Goal: Task Accomplishment & Management: Manage account settings

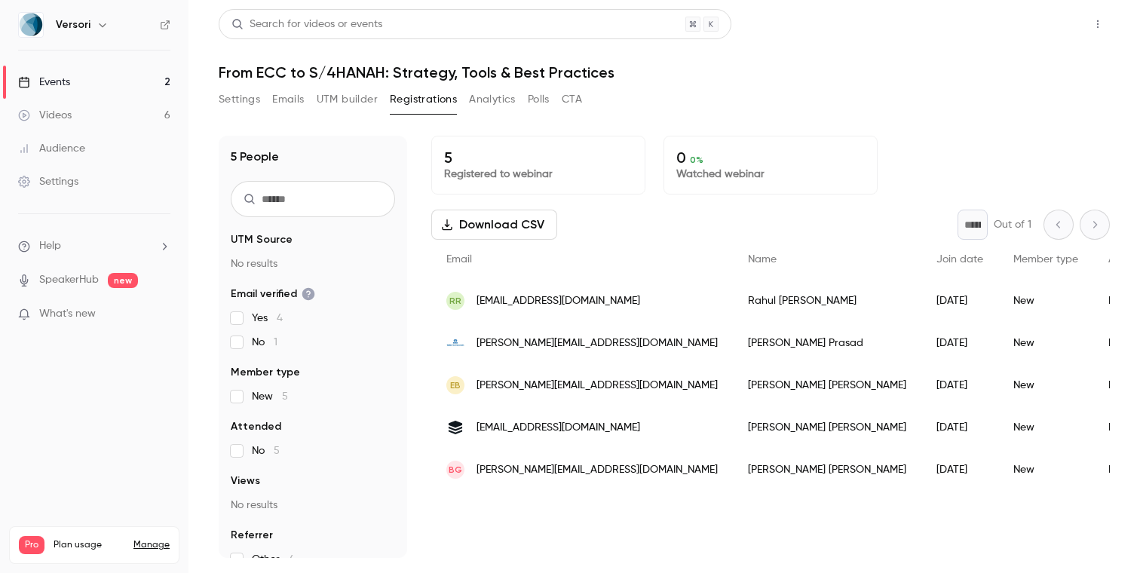
click at [1044, 23] on button "Share" at bounding box center [1044, 24] width 60 height 30
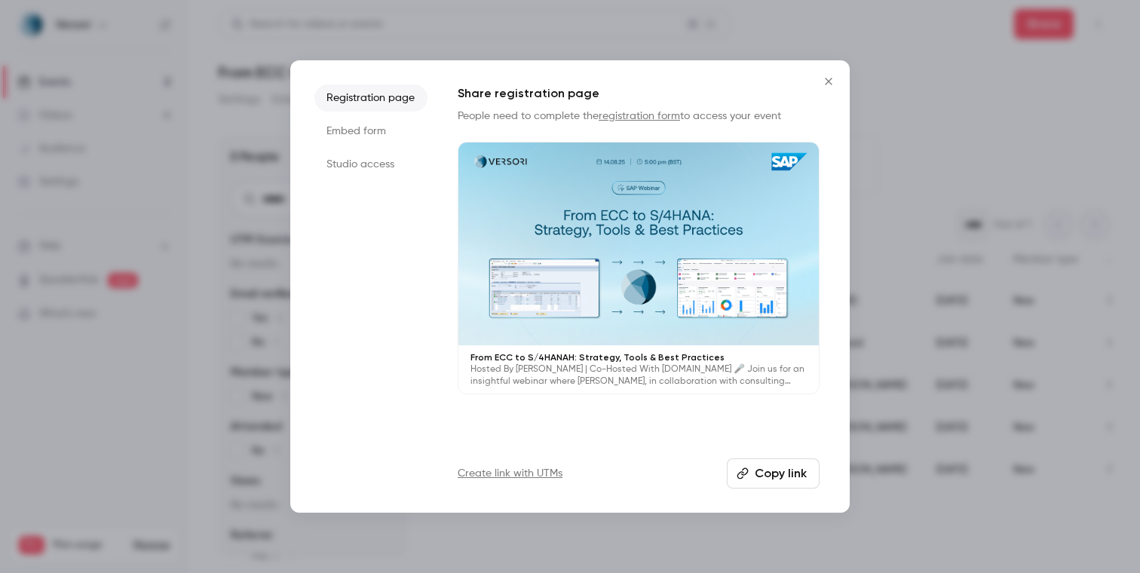
click at [353, 163] on li "Studio access" at bounding box center [370, 164] width 113 height 27
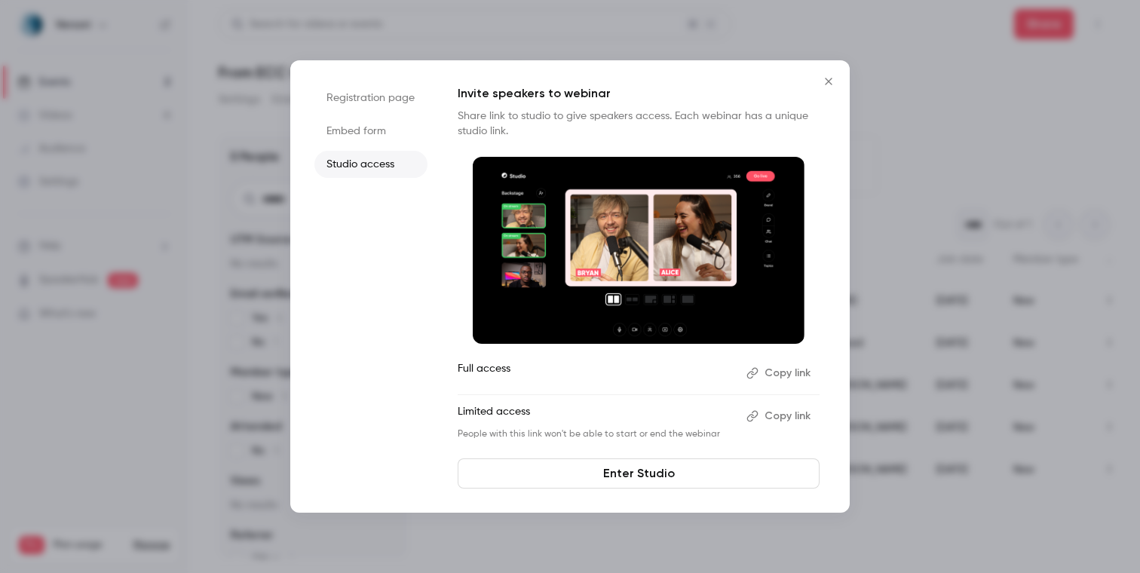
click at [774, 371] on button "Copy link" at bounding box center [780, 373] width 79 height 24
click at [828, 79] on icon "Close" at bounding box center [829, 81] width 18 height 12
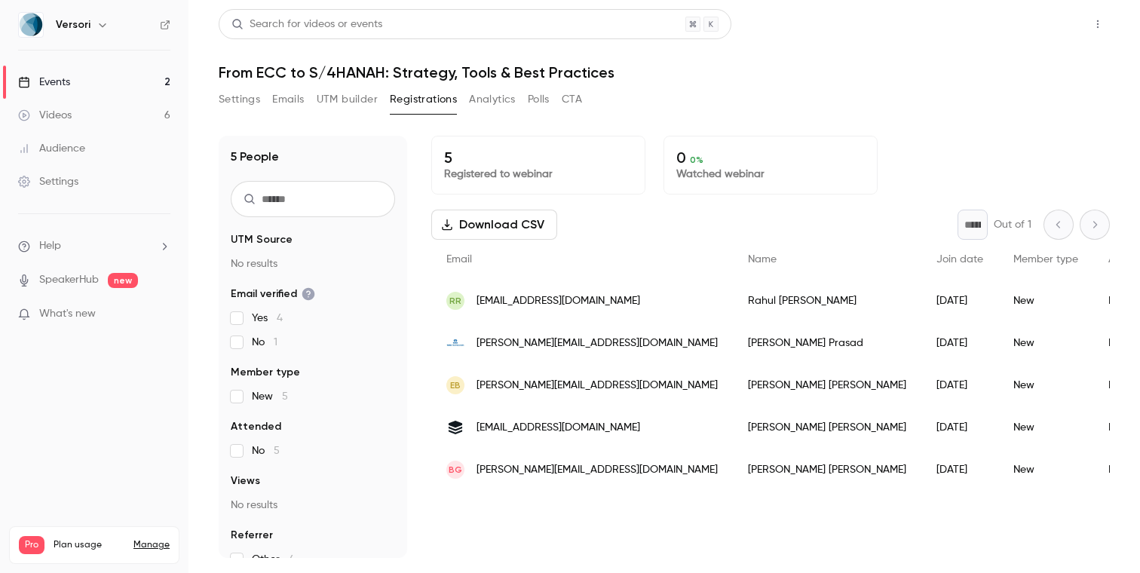
click at [1044, 25] on button "Share" at bounding box center [1044, 24] width 60 height 30
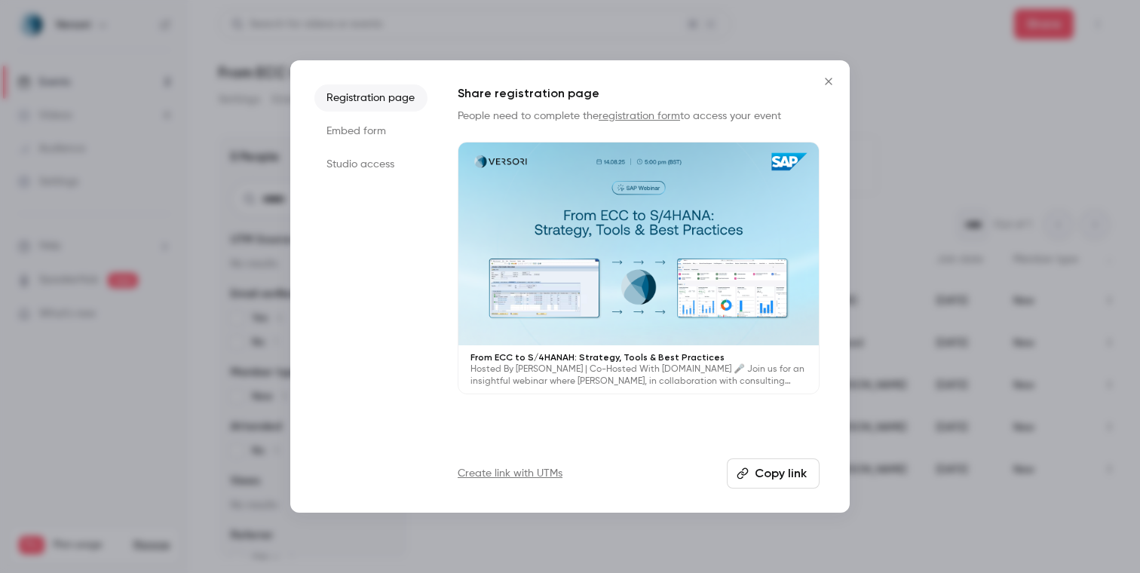
click at [759, 474] on button "Copy link" at bounding box center [773, 474] width 93 height 30
click at [952, 167] on div at bounding box center [570, 286] width 1140 height 573
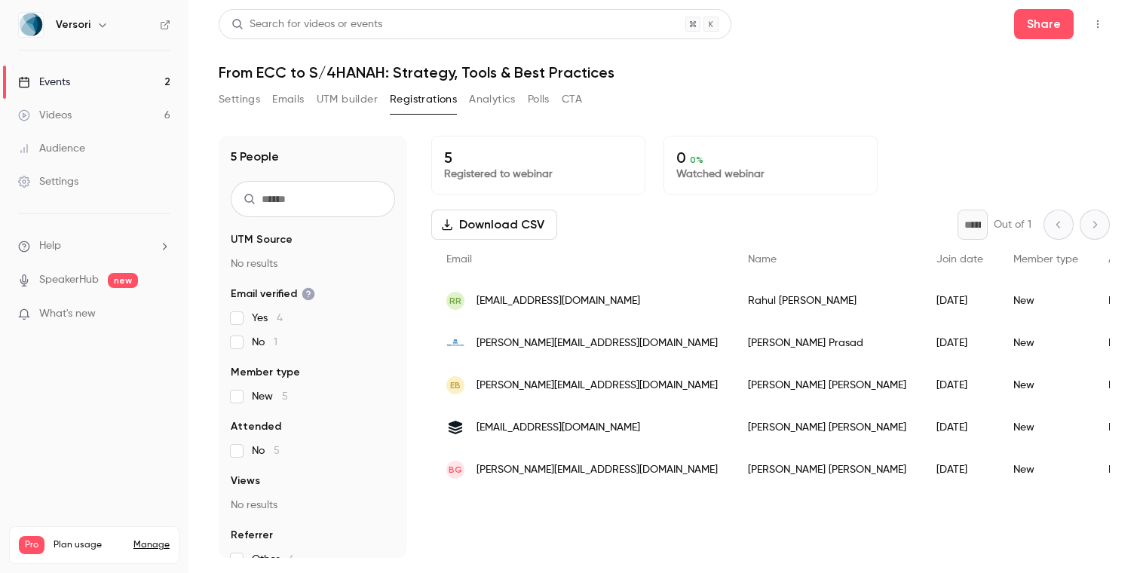
click at [85, 81] on link "Events 2" at bounding box center [94, 82] width 189 height 33
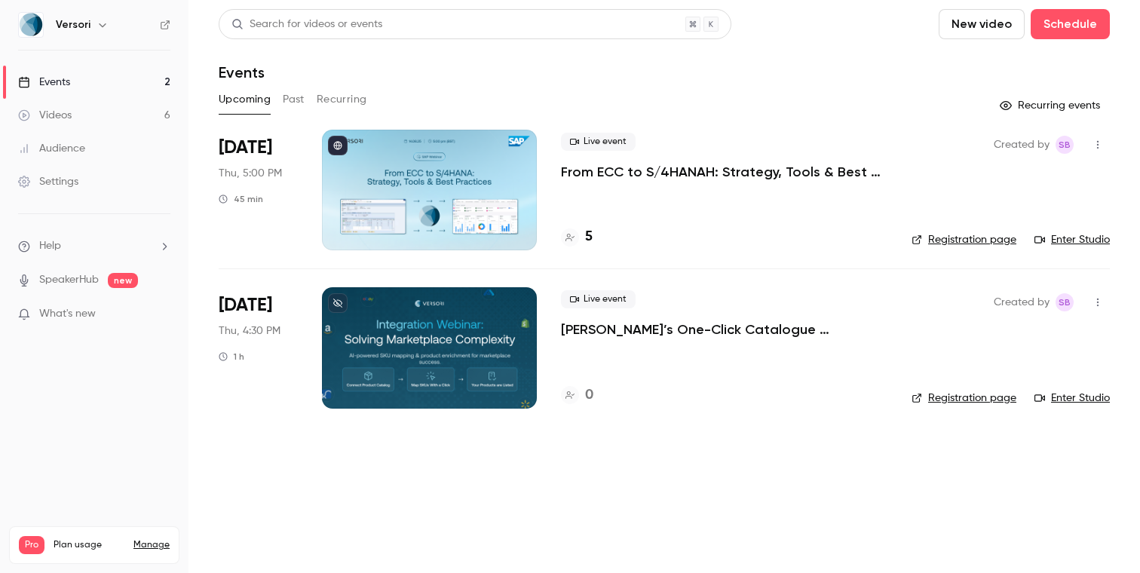
click at [990, 400] on link "Registration page" at bounding box center [964, 398] width 105 height 15
click at [974, 242] on link "Registration page" at bounding box center [964, 239] width 105 height 15
click at [596, 175] on p "From ECC to S/4HANAH: Strategy, Tools & Best Practices" at bounding box center [724, 172] width 327 height 18
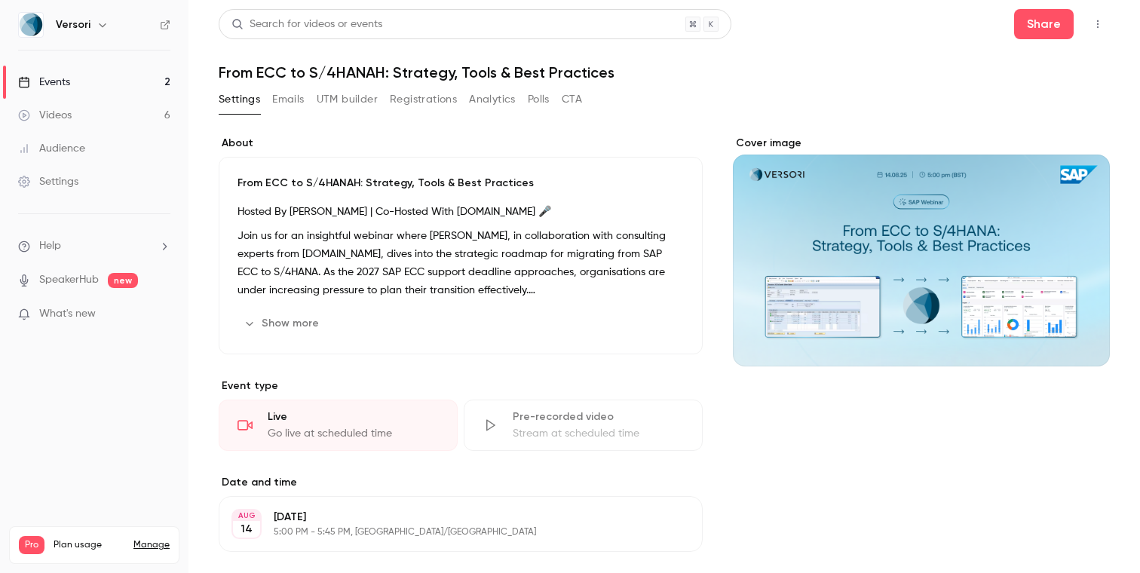
click at [290, 99] on button "Emails" at bounding box center [288, 99] width 32 height 24
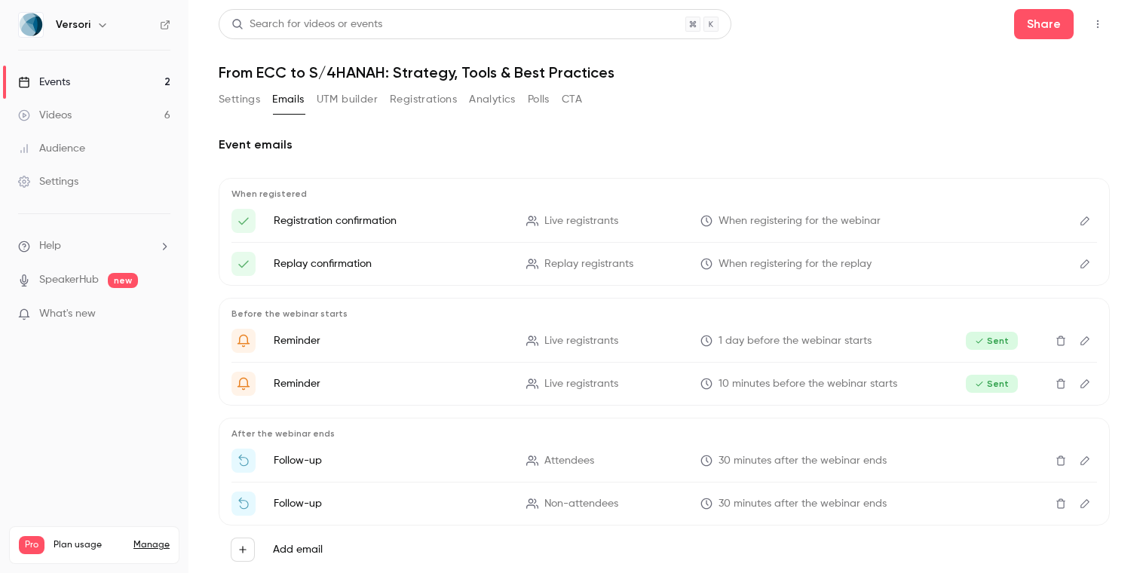
click at [428, 105] on button "Registrations" at bounding box center [423, 99] width 67 height 24
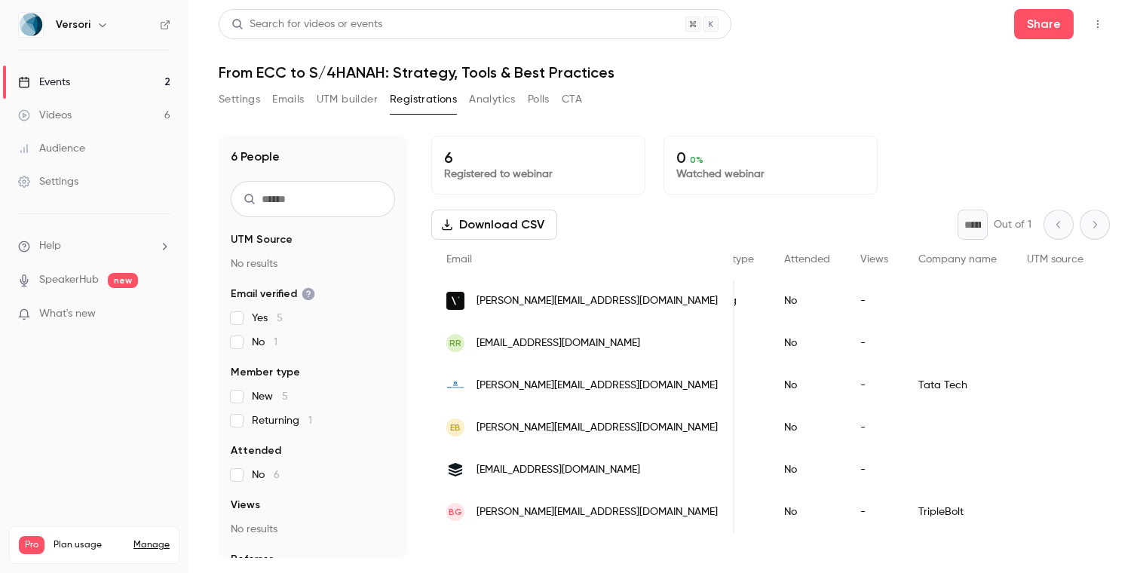
scroll to position [0, 327]
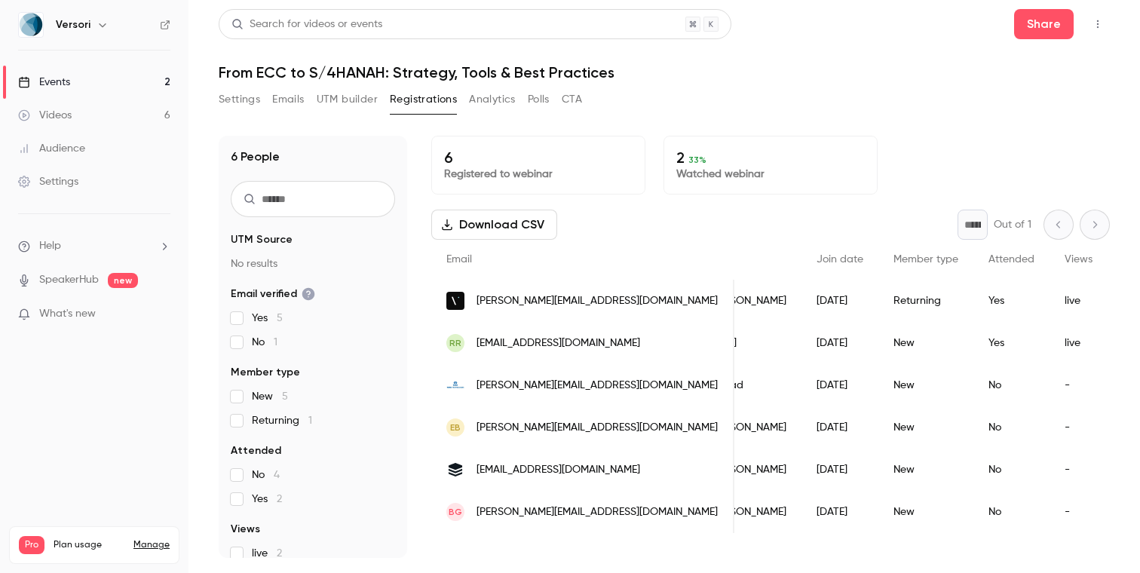
scroll to position [0, 127]
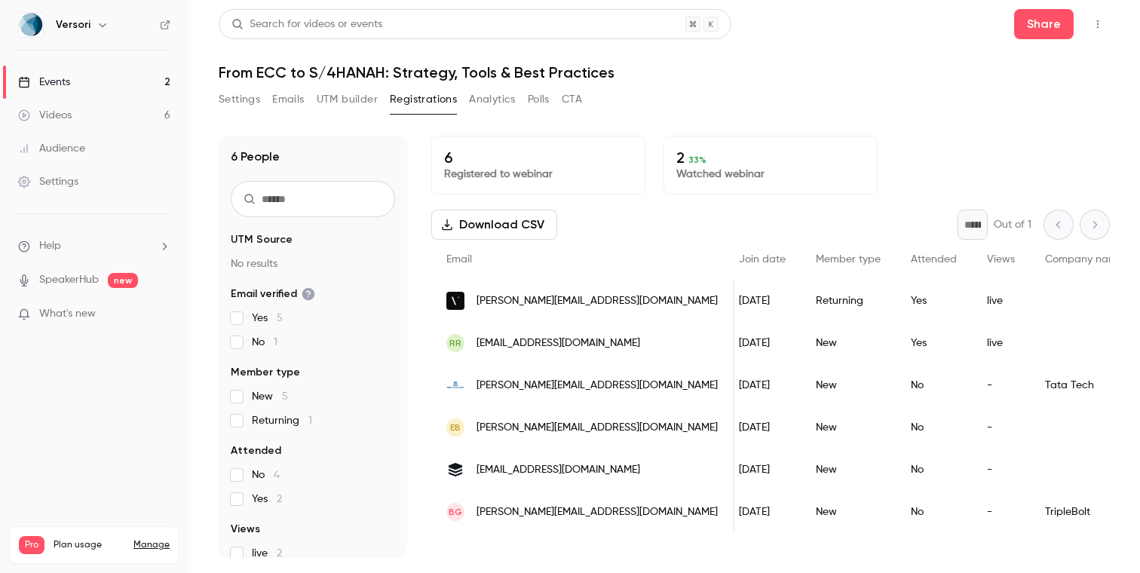
scroll to position [0, 211]
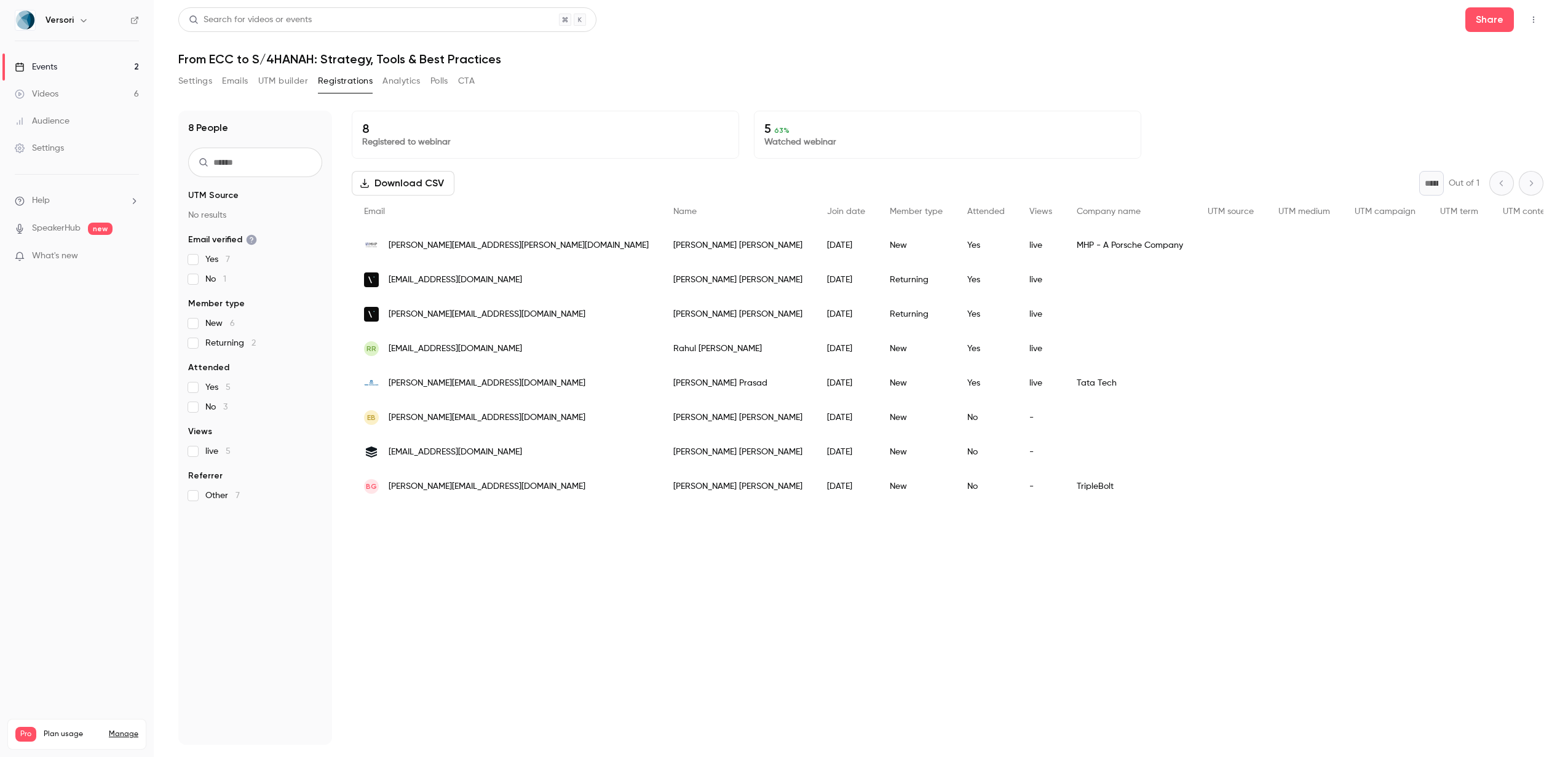
click at [661, 381] on div "Shreyasi Prasad" at bounding box center [738, 383] width 154 height 34
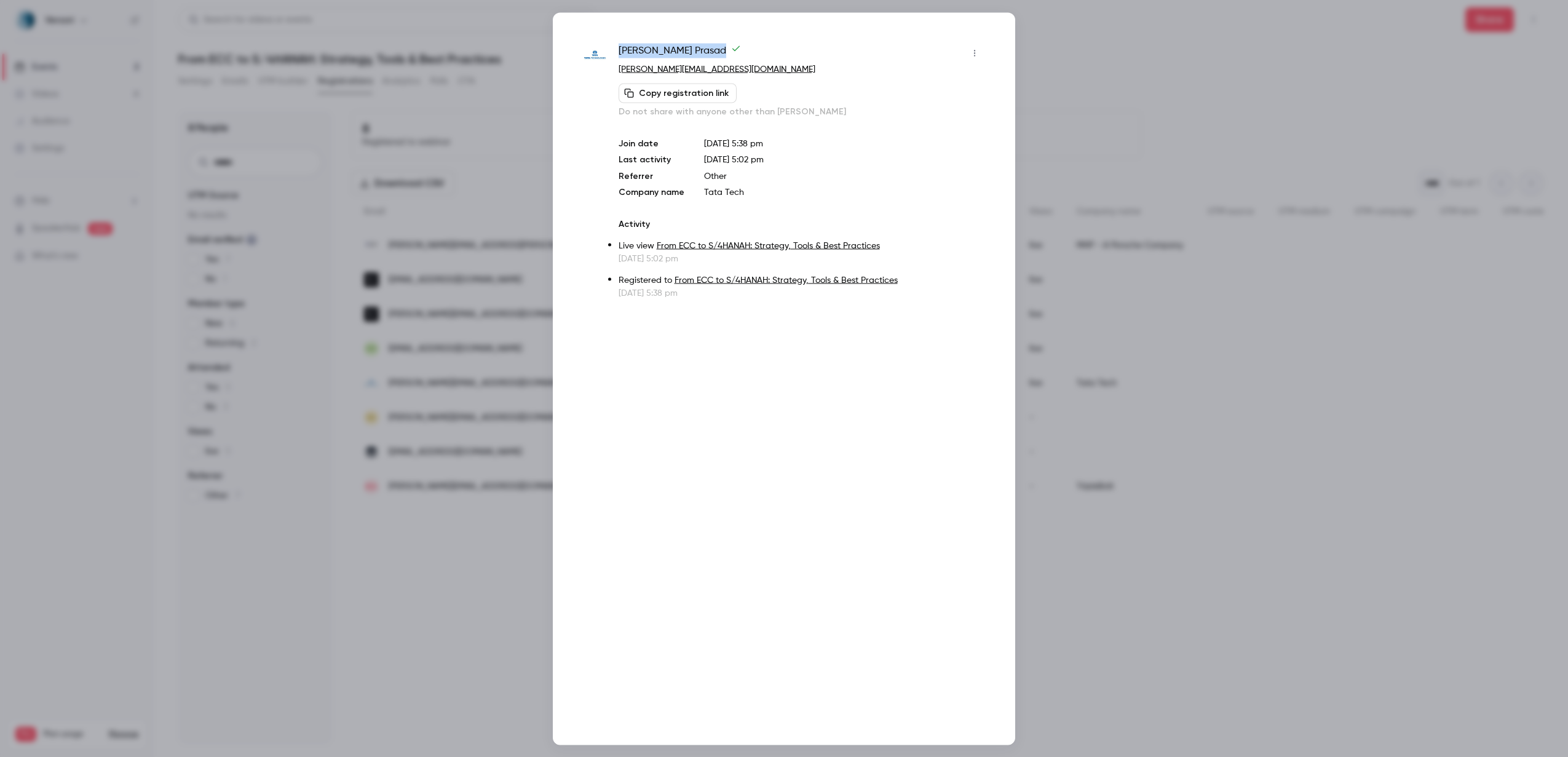
drag, startPoint x: 690, startPoint y: 49, endPoint x: 621, endPoint y: 49, distance: 69.0
click at [621, 49] on span "Shreyasi Prasad" at bounding box center [680, 53] width 122 height 20
copy span "Shreyasi Prasad"
click at [487, 99] on div at bounding box center [784, 378] width 1568 height 757
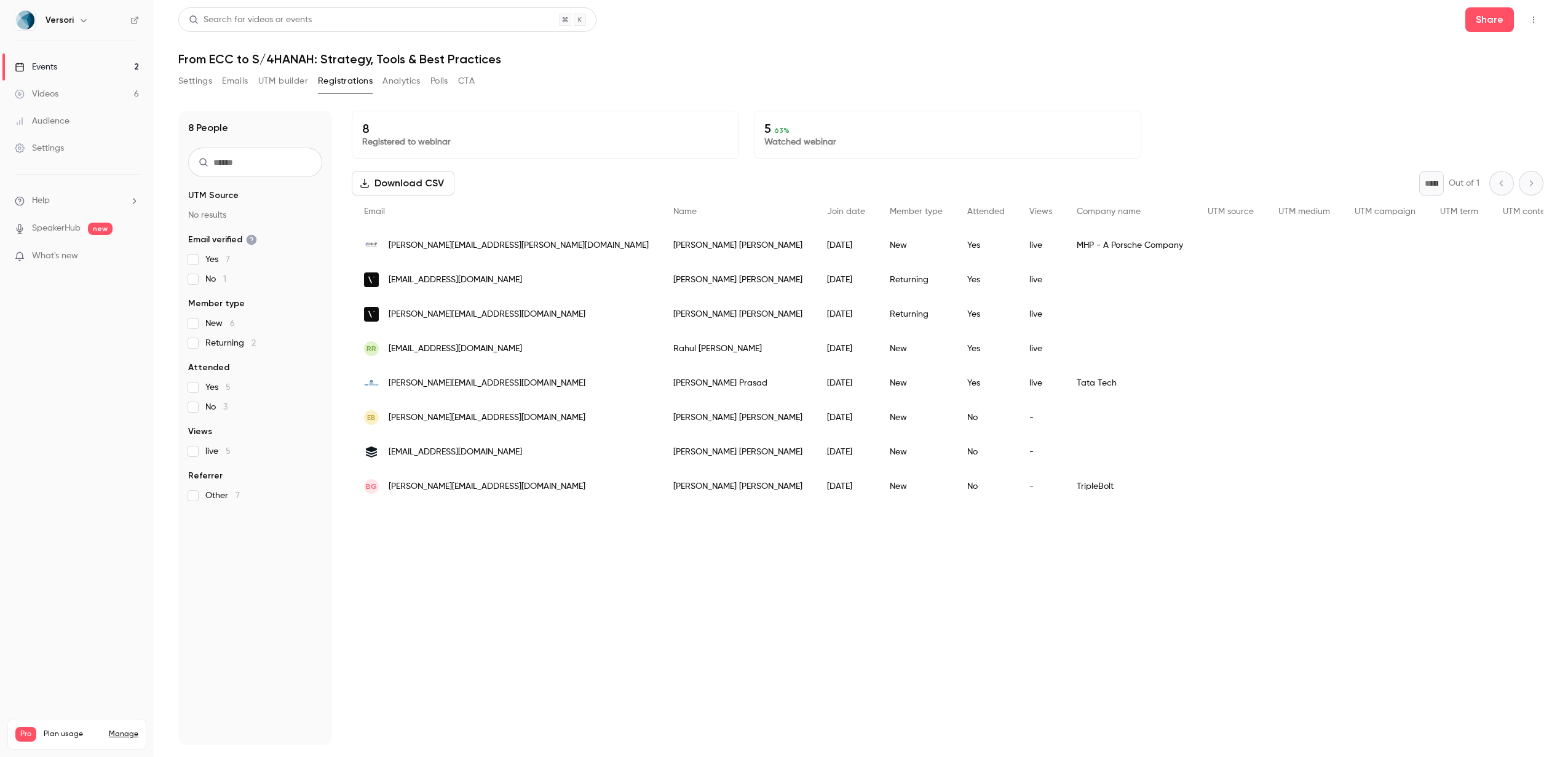
click at [192, 82] on button "Settings" at bounding box center [195, 81] width 33 height 20
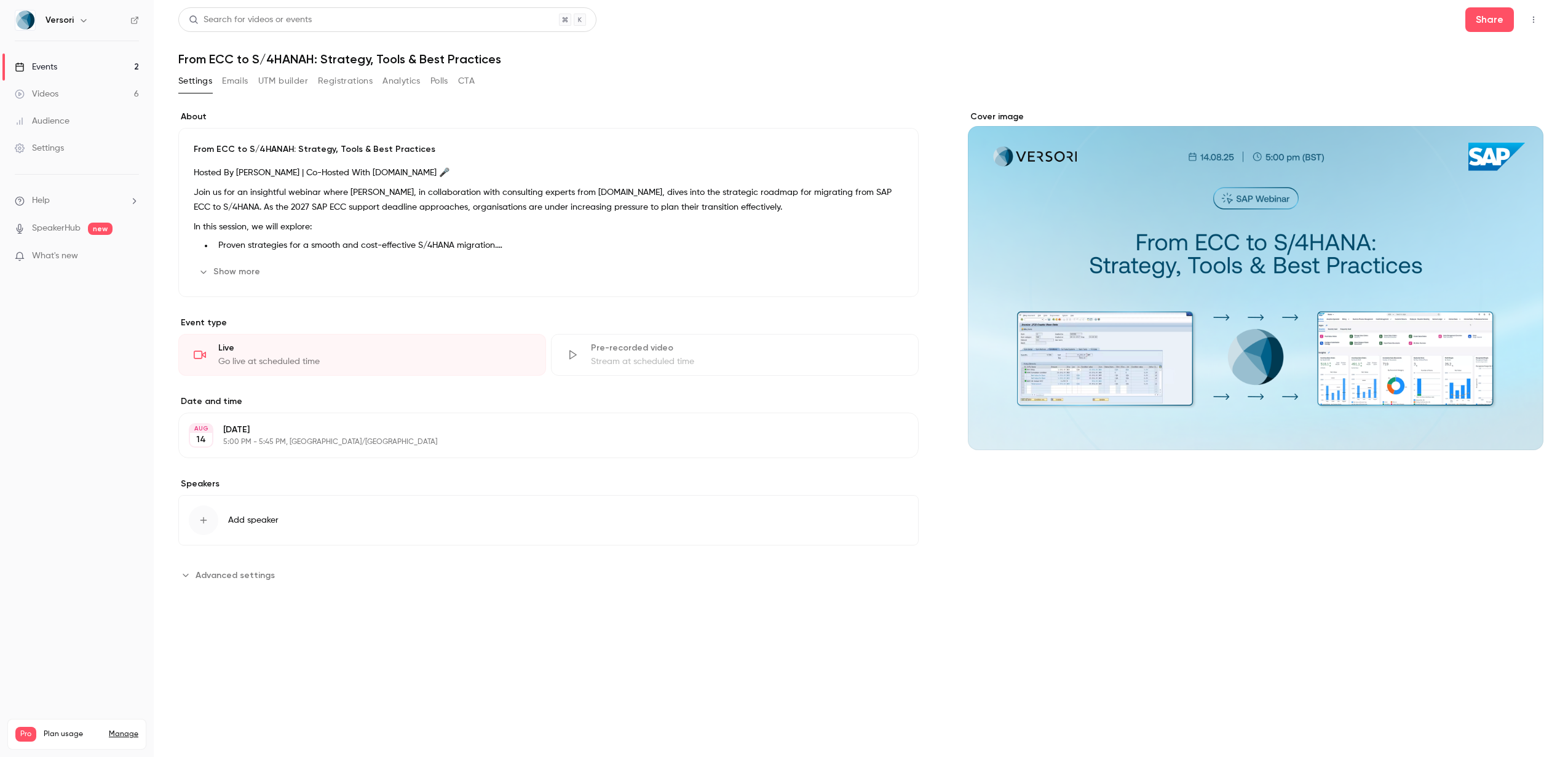
click at [286, 149] on p "From ECC to S/4HANAH: Strategy, Tools & Best Practices" at bounding box center [549, 149] width 709 height 12
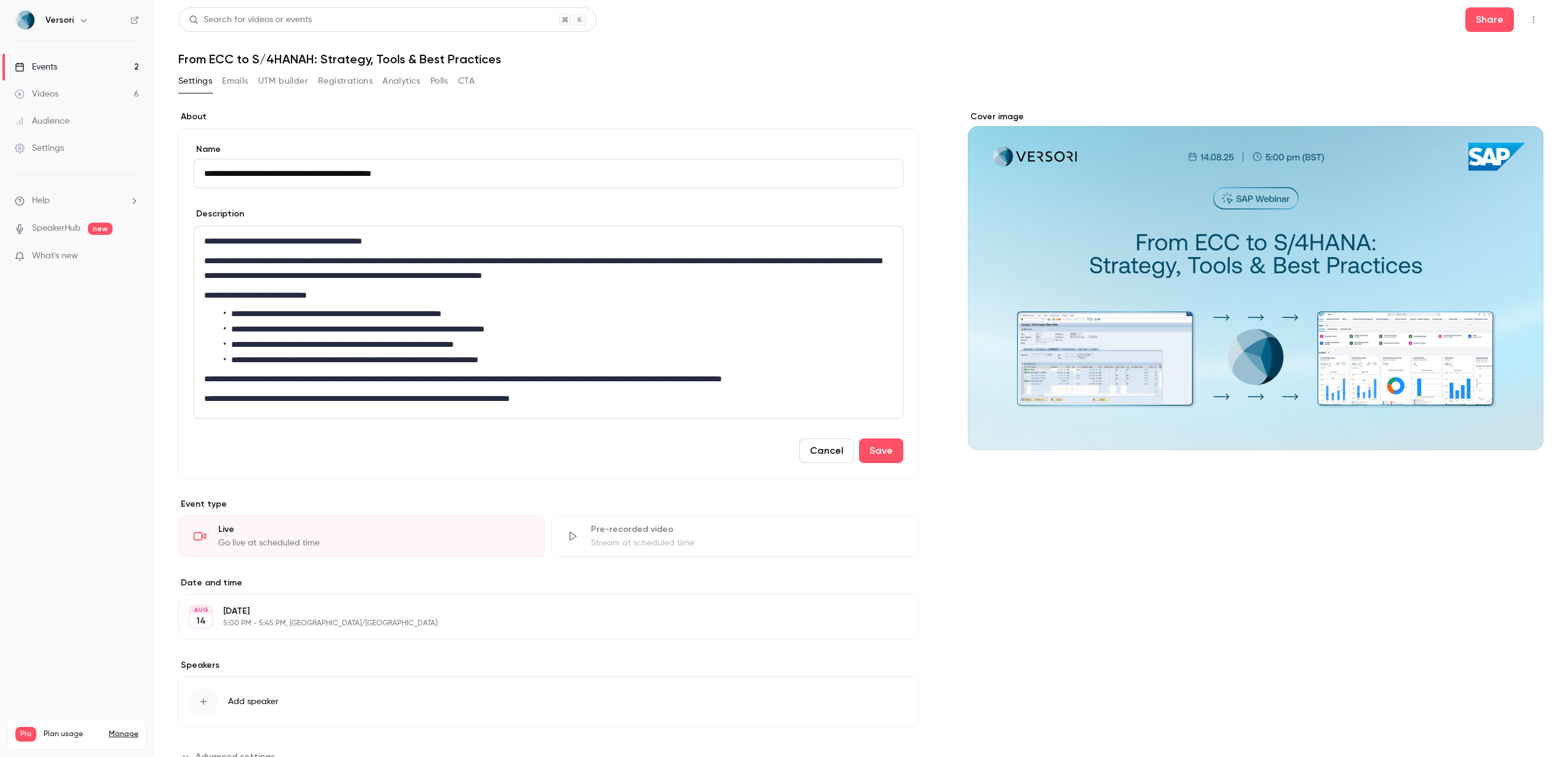
click at [312, 55] on h1 "From ECC to S/4HANAH: Strategy, Tools & Best Practices" at bounding box center [861, 59] width 1365 height 15
click at [311, 61] on h1 "From ECC to S/4HANAH: Strategy, Tools & Best Practices" at bounding box center [861, 59] width 1365 height 15
click at [299, 170] on input "**********" at bounding box center [549, 174] width 709 height 29
type input "**********"
click at [890, 446] on button "Save" at bounding box center [881, 451] width 44 height 24
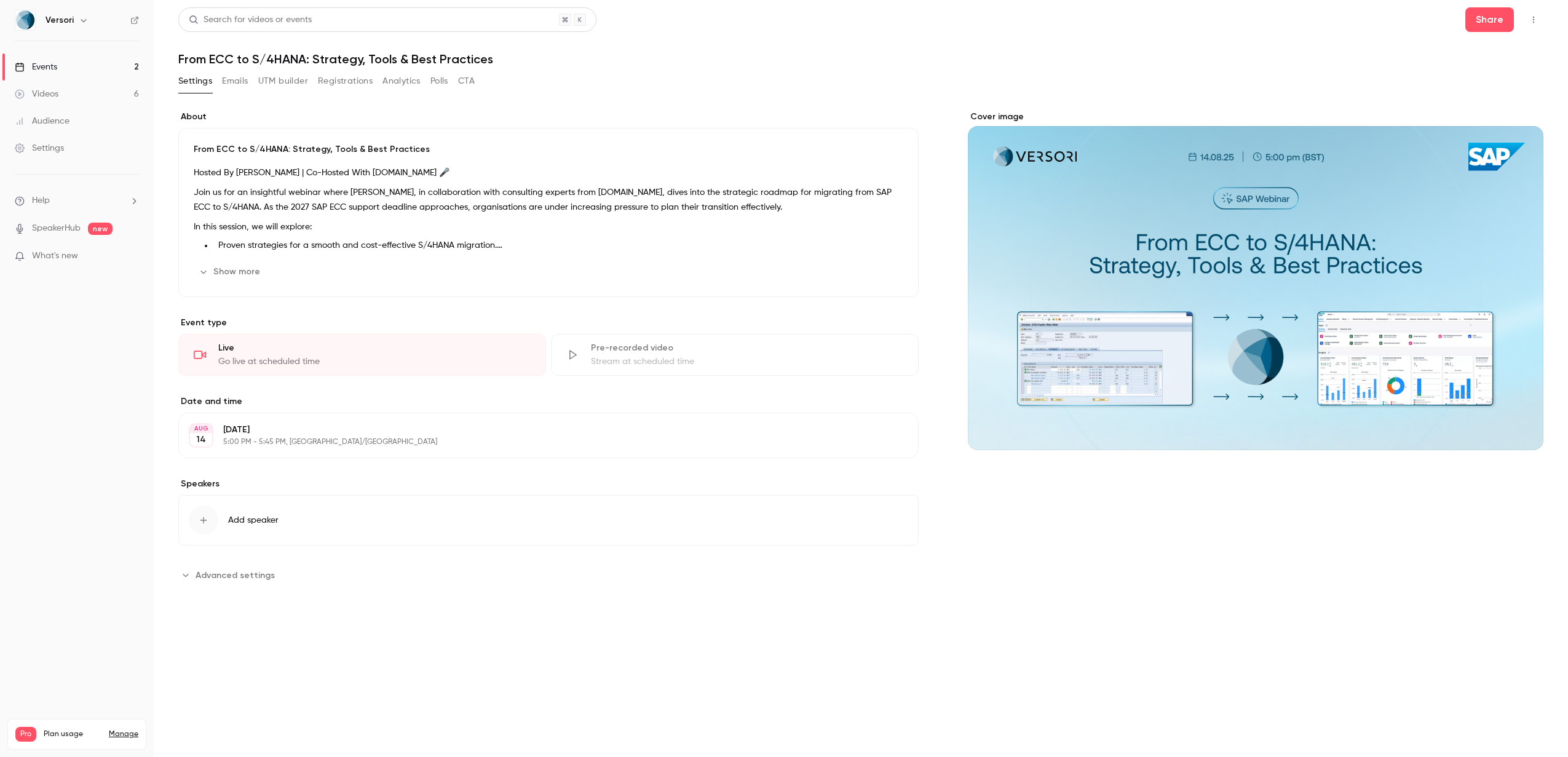
click at [279, 89] on button "UTM builder" at bounding box center [283, 81] width 50 height 20
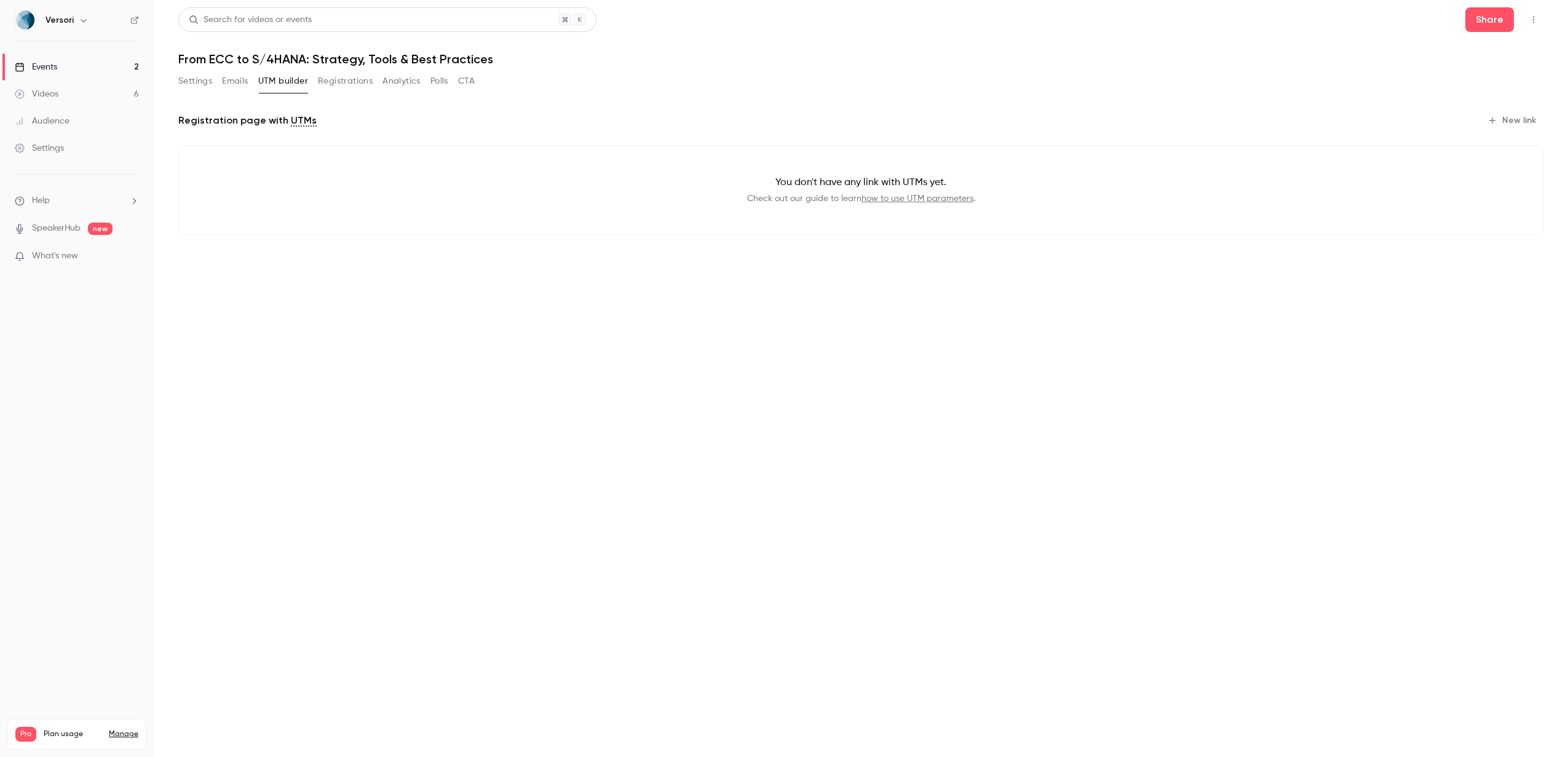
click at [240, 80] on button "Emails" at bounding box center [235, 81] width 26 height 20
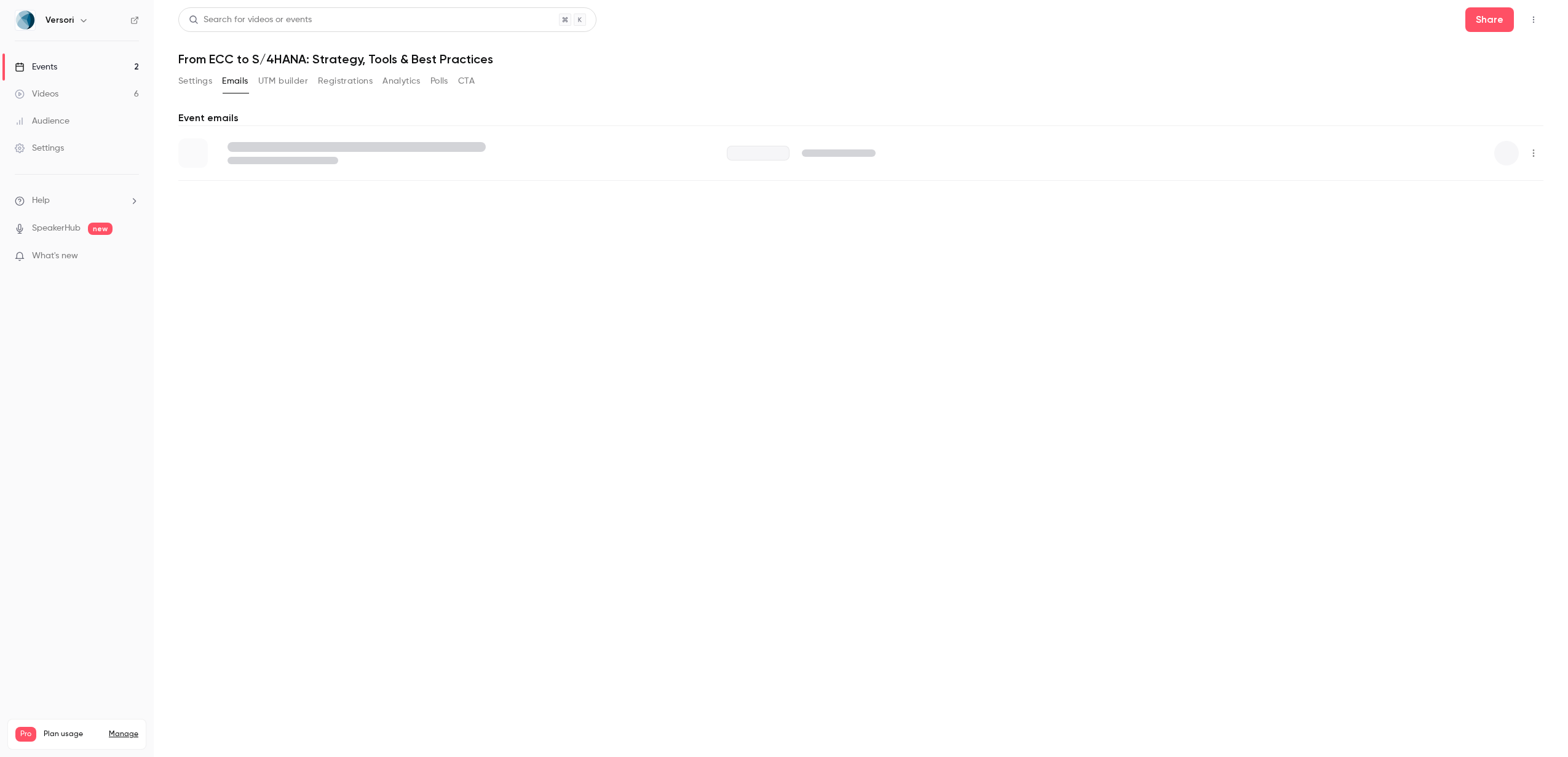
click at [196, 80] on button "Settings" at bounding box center [195, 81] width 33 height 20
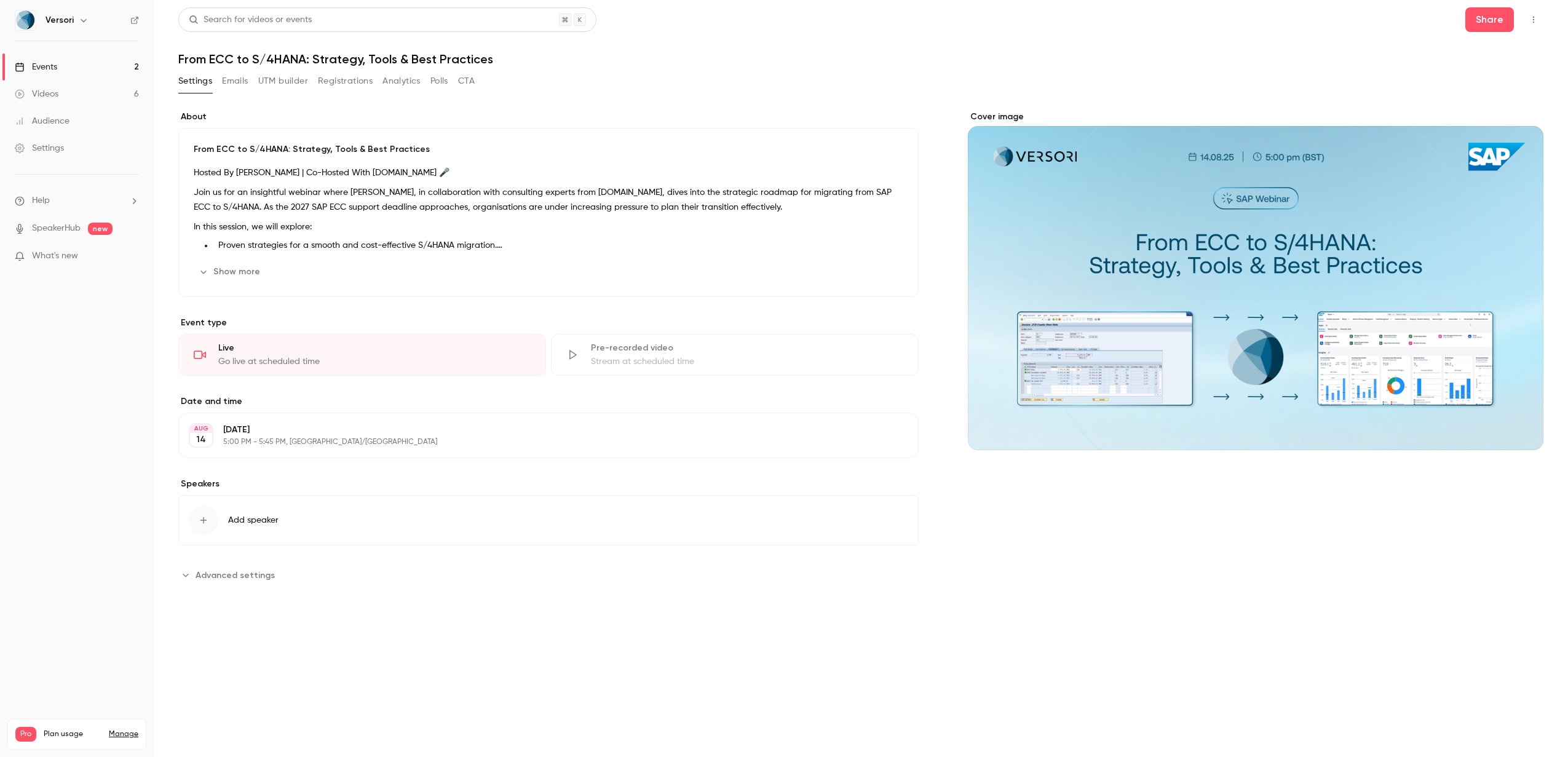
click at [346, 82] on button "Registrations" at bounding box center [345, 81] width 55 height 20
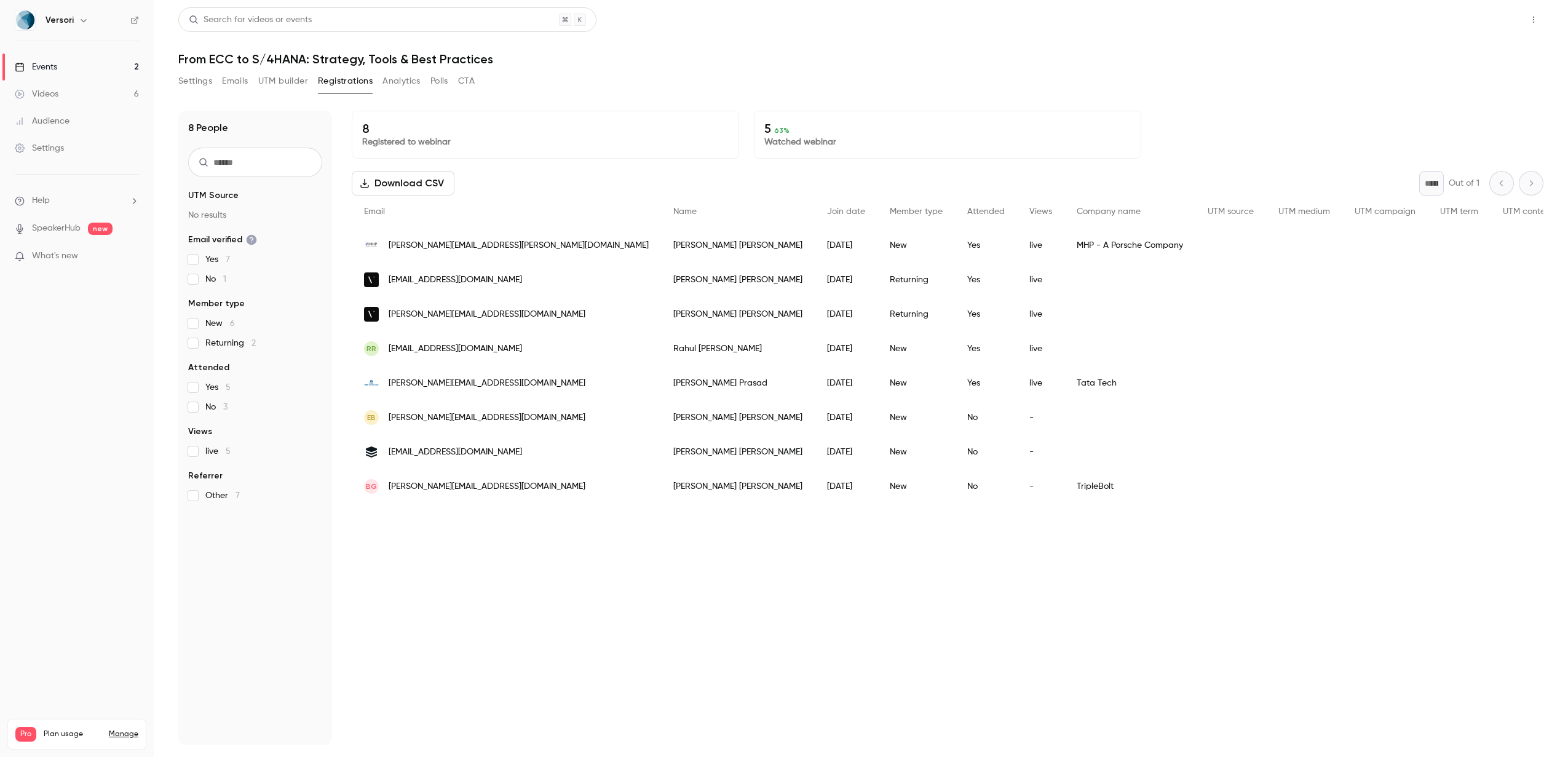
click at [929, 21] on button "Share" at bounding box center [1490, 20] width 49 height 24
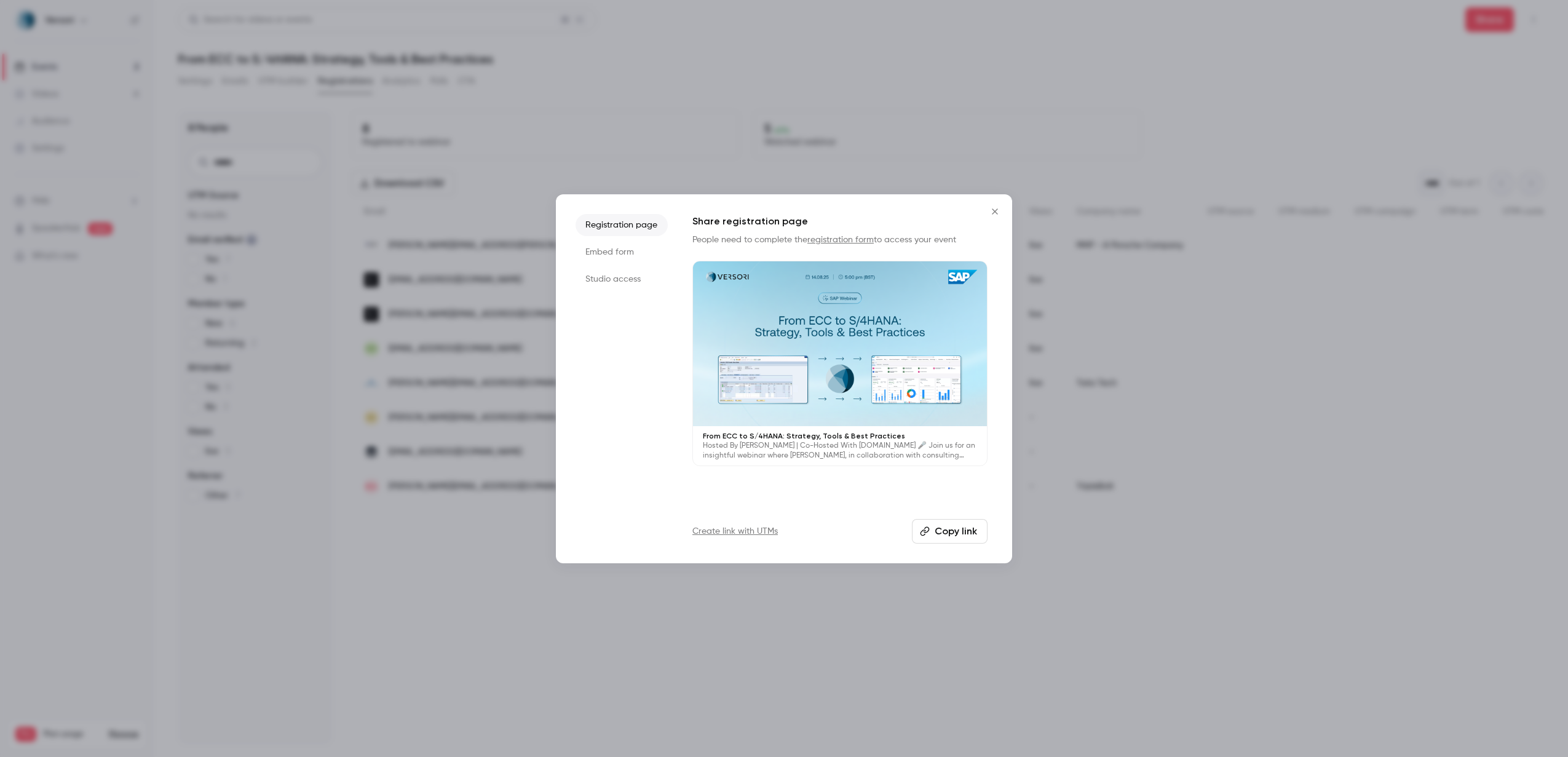
click at [929, 467] on button "Copy link" at bounding box center [949, 531] width 76 height 24
click at [929, 213] on icon "Close" at bounding box center [995, 211] width 15 height 10
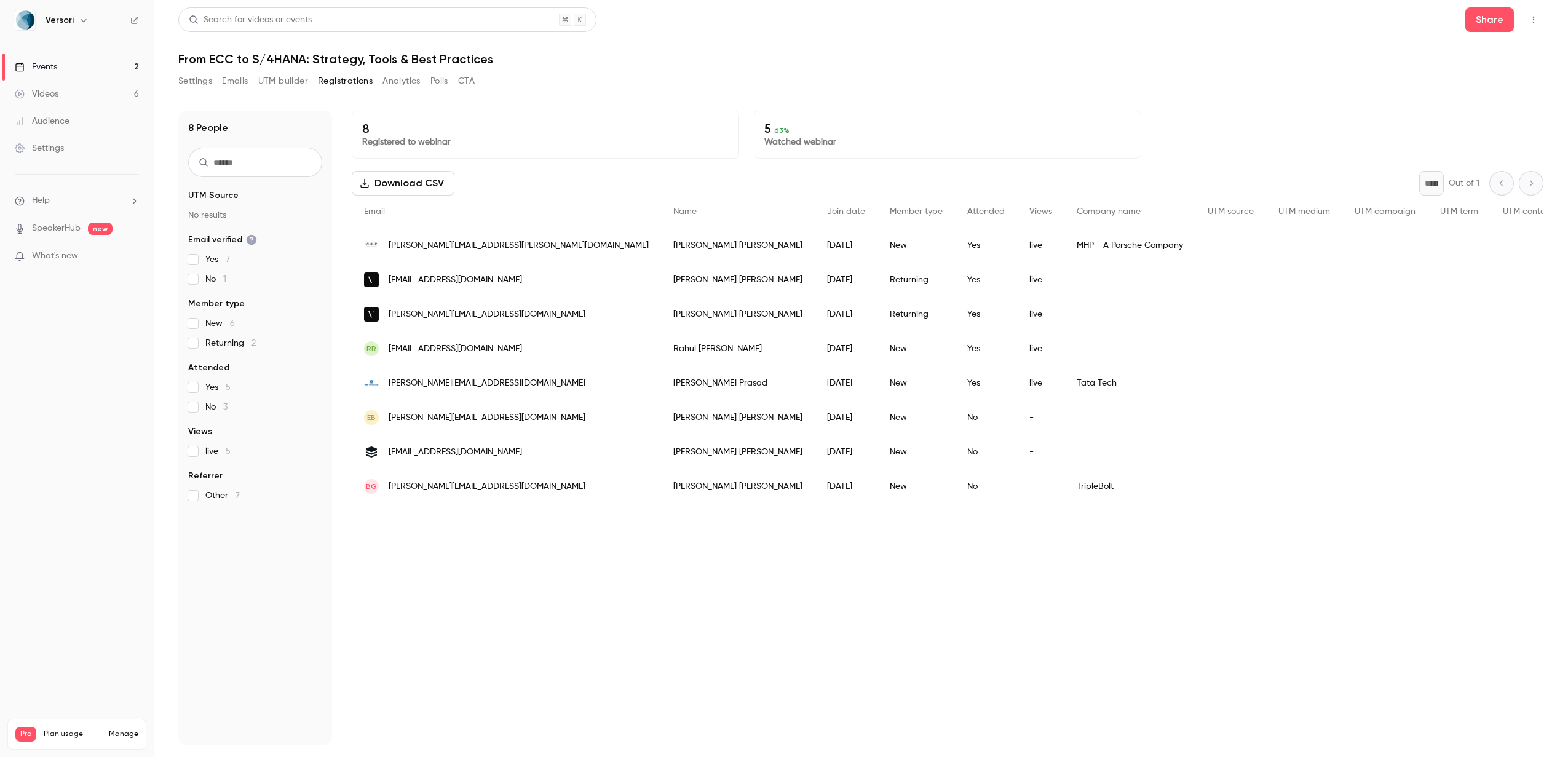
click at [475, 241] on span "[PERSON_NAME][EMAIL_ADDRESS][PERSON_NAME][DOMAIN_NAME]" at bounding box center [519, 246] width 260 height 13
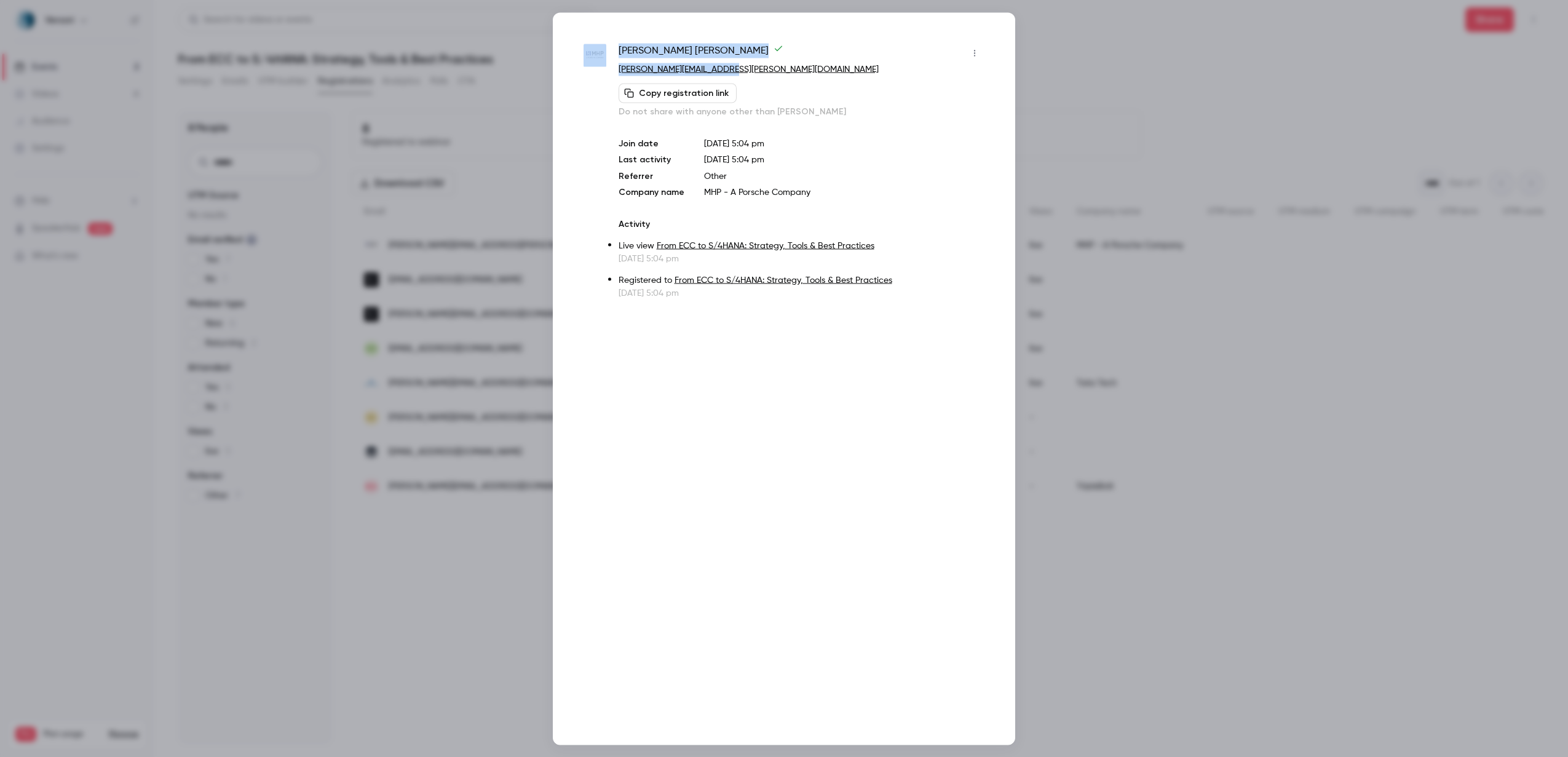
drag, startPoint x: 746, startPoint y: 67, endPoint x: 612, endPoint y: 69, distance: 134.0
click at [612, 69] on div "Clayton Bonfiglio clayton.bonfiglio@mhp.com Copy registration link Do not share…" at bounding box center [784, 171] width 401 height 256
drag, startPoint x: 759, startPoint y: 64, endPoint x: 619, endPoint y: 71, distance: 140.2
click at [619, 71] on p "[PERSON_NAME][EMAIL_ADDRESS][PERSON_NAME][DOMAIN_NAME]" at bounding box center [802, 69] width 366 height 13
copy link "[PERSON_NAME][EMAIL_ADDRESS][PERSON_NAME][DOMAIN_NAME]"
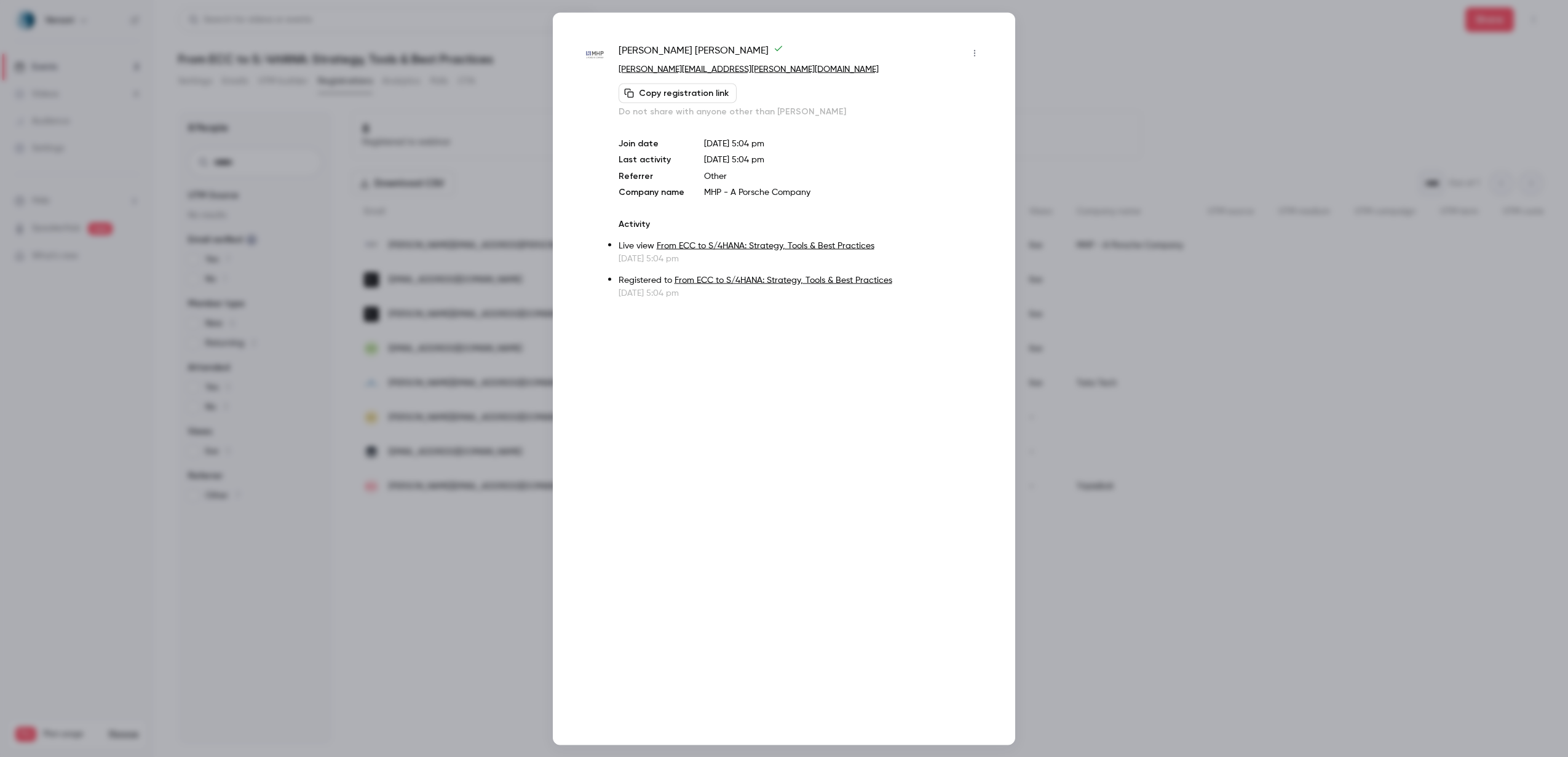
click at [489, 117] on div at bounding box center [784, 378] width 1568 height 757
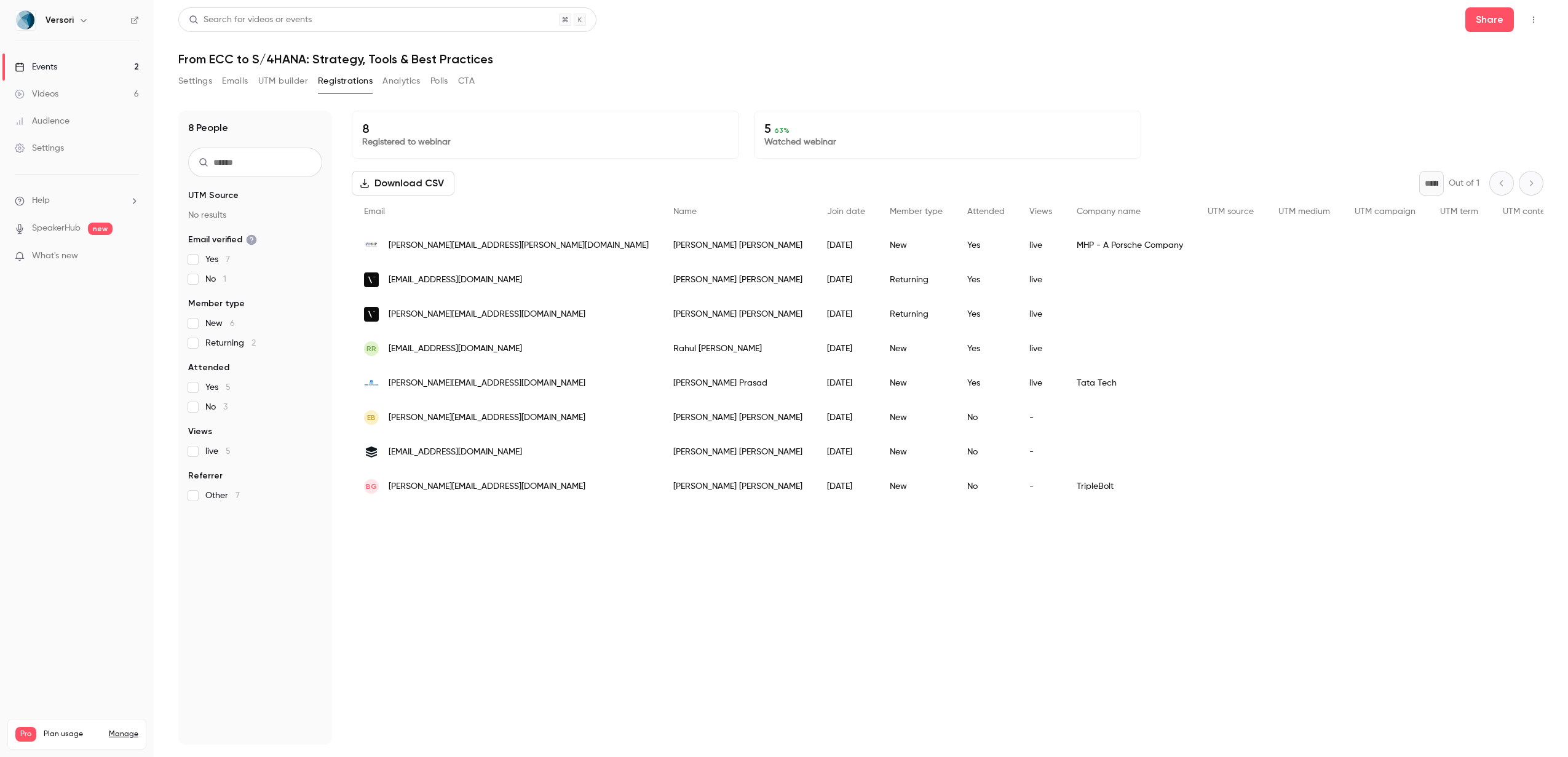
click at [462, 352] on span "[EMAIL_ADDRESS][DOMAIN_NAME]" at bounding box center [456, 349] width 134 height 13
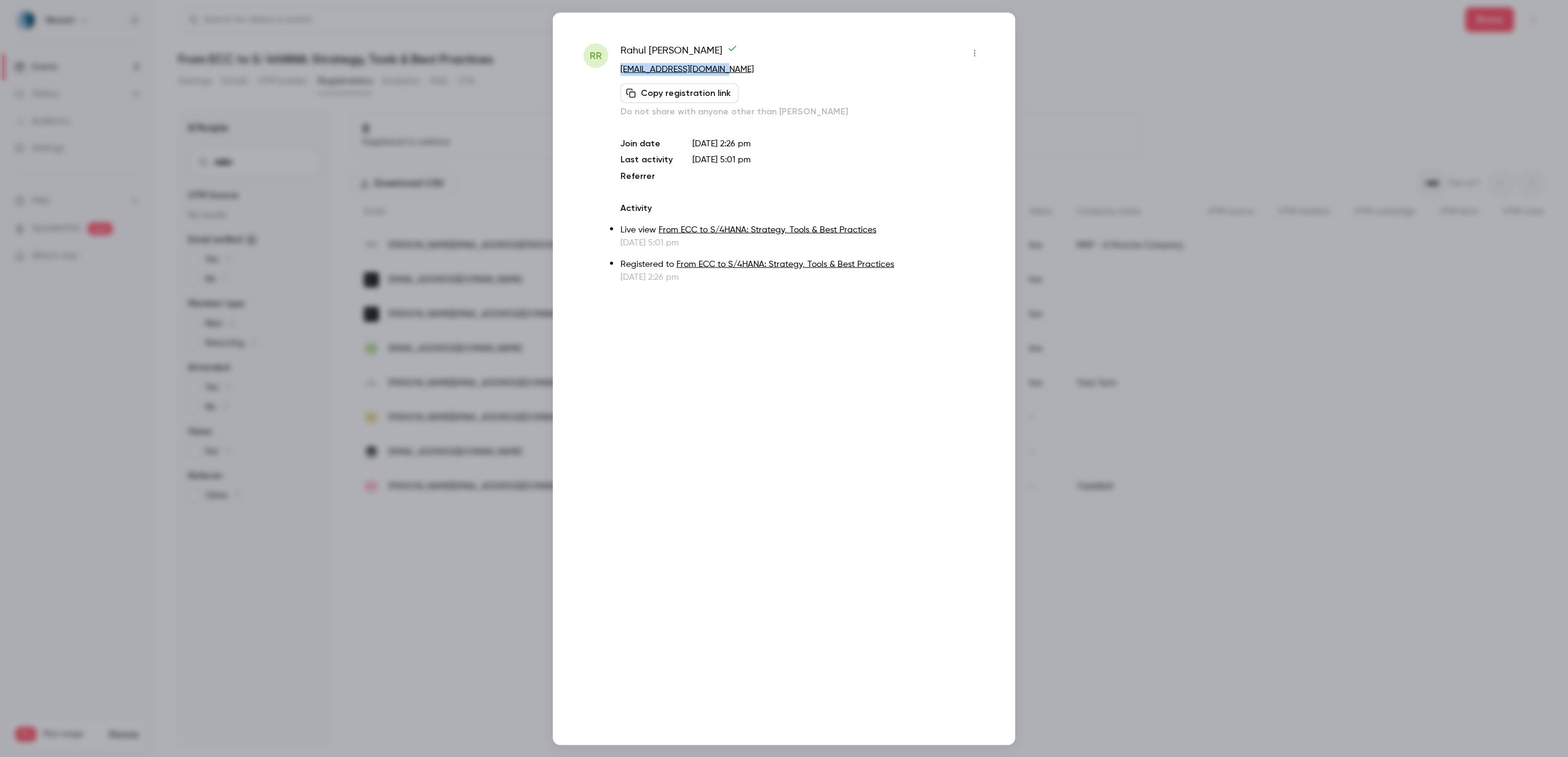
drag, startPoint x: 726, startPoint y: 67, endPoint x: 620, endPoint y: 69, distance: 106.0
click at [621, 69] on p "[EMAIL_ADDRESS][DOMAIN_NAME]" at bounding box center [802, 69] width 364 height 13
copy link "[EMAIL_ADDRESS][DOMAIN_NAME]"
click at [434, 467] on div at bounding box center [784, 378] width 1568 height 757
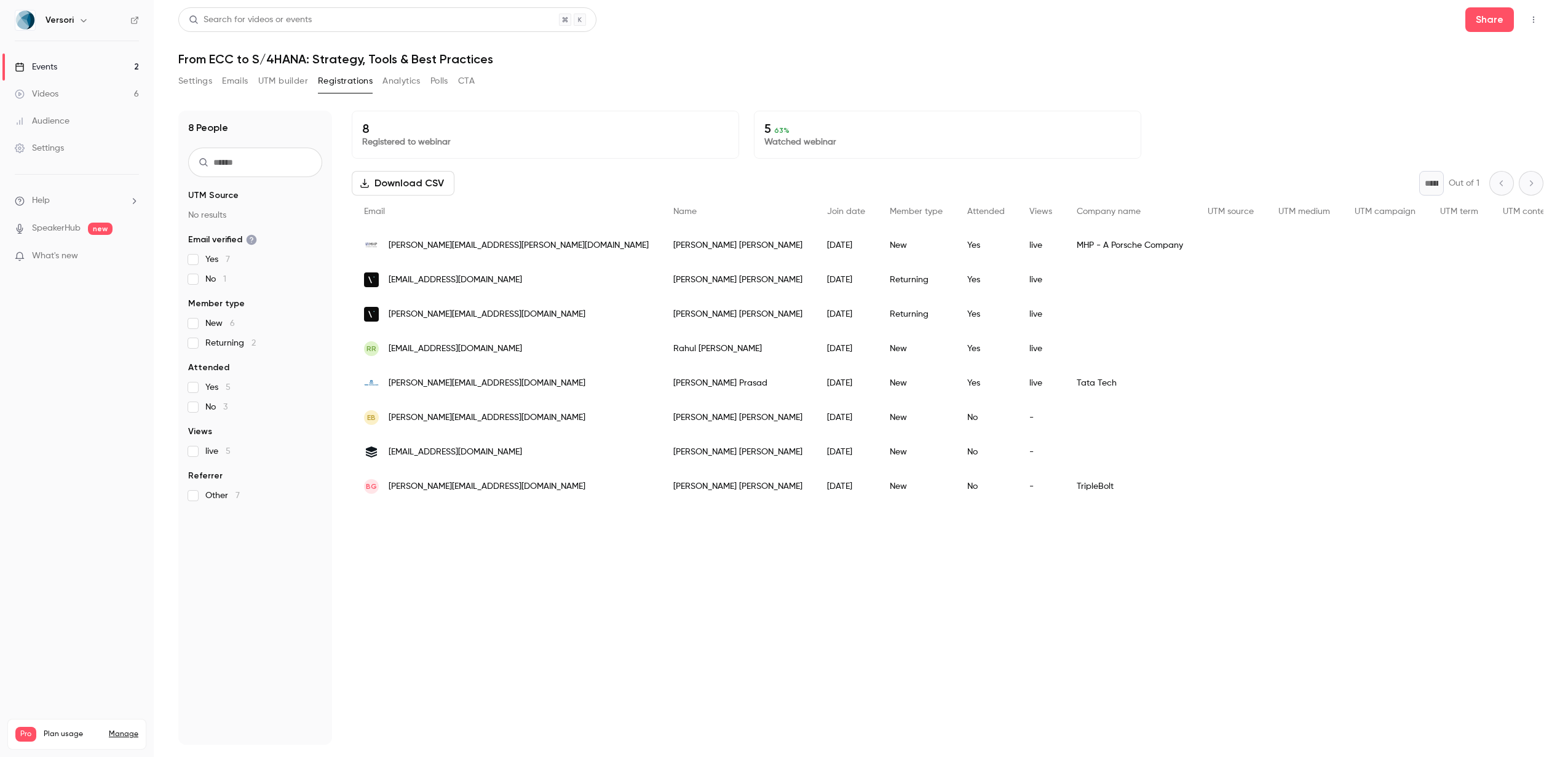
click at [488, 384] on span "[PERSON_NAME][EMAIL_ADDRESS][DOMAIN_NAME]" at bounding box center [487, 383] width 197 height 13
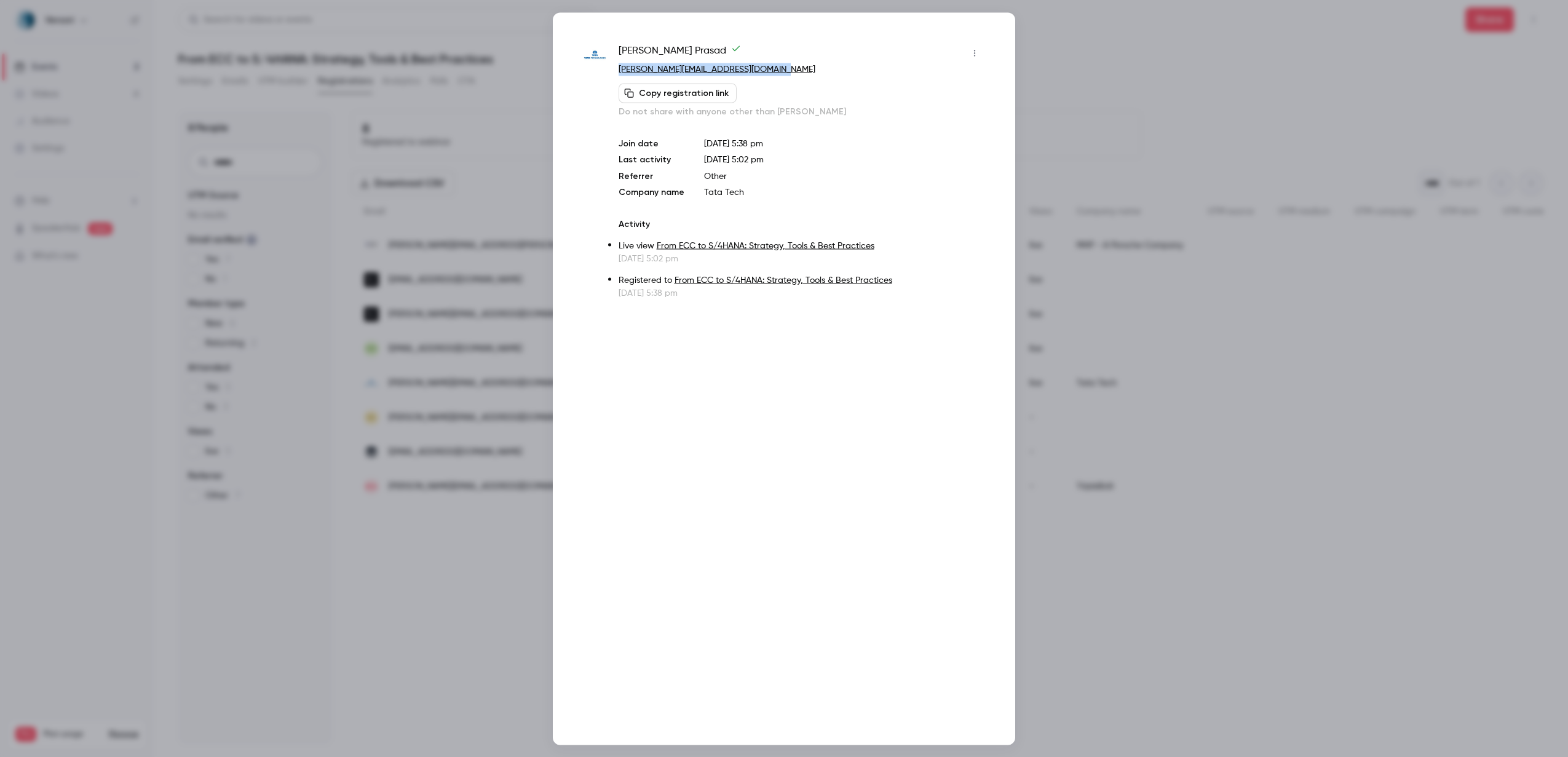
drag, startPoint x: 784, startPoint y: 69, endPoint x: 619, endPoint y: 71, distance: 165.0
click at [619, 71] on p "[PERSON_NAME][EMAIL_ADDRESS][DOMAIN_NAME]" at bounding box center [802, 69] width 366 height 13
copy link "[PERSON_NAME][EMAIL_ADDRESS][DOMAIN_NAME]"
click at [510, 113] on div at bounding box center [784, 378] width 1568 height 757
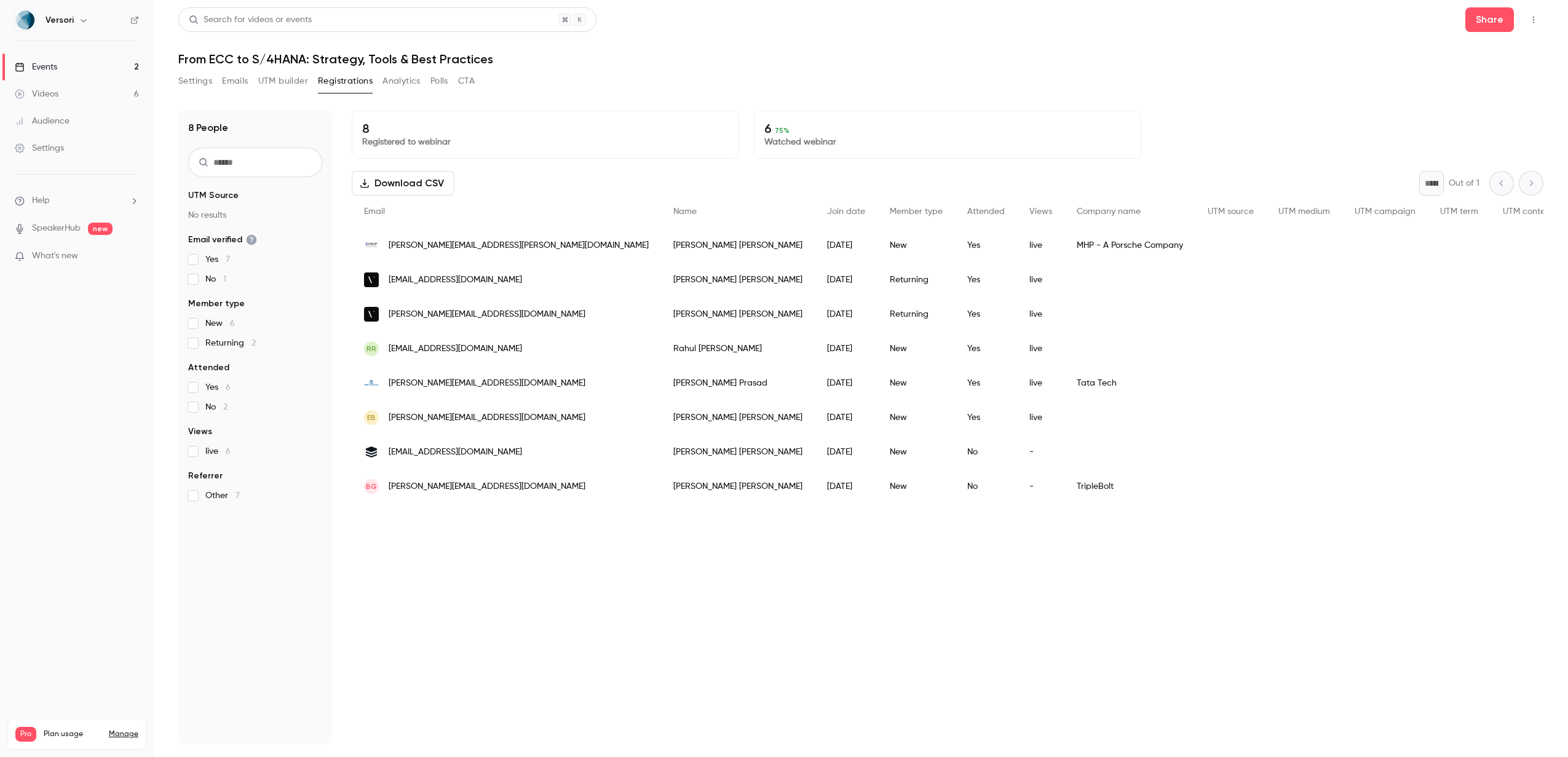
click at [403, 79] on button "Analytics" at bounding box center [401, 81] width 38 height 20
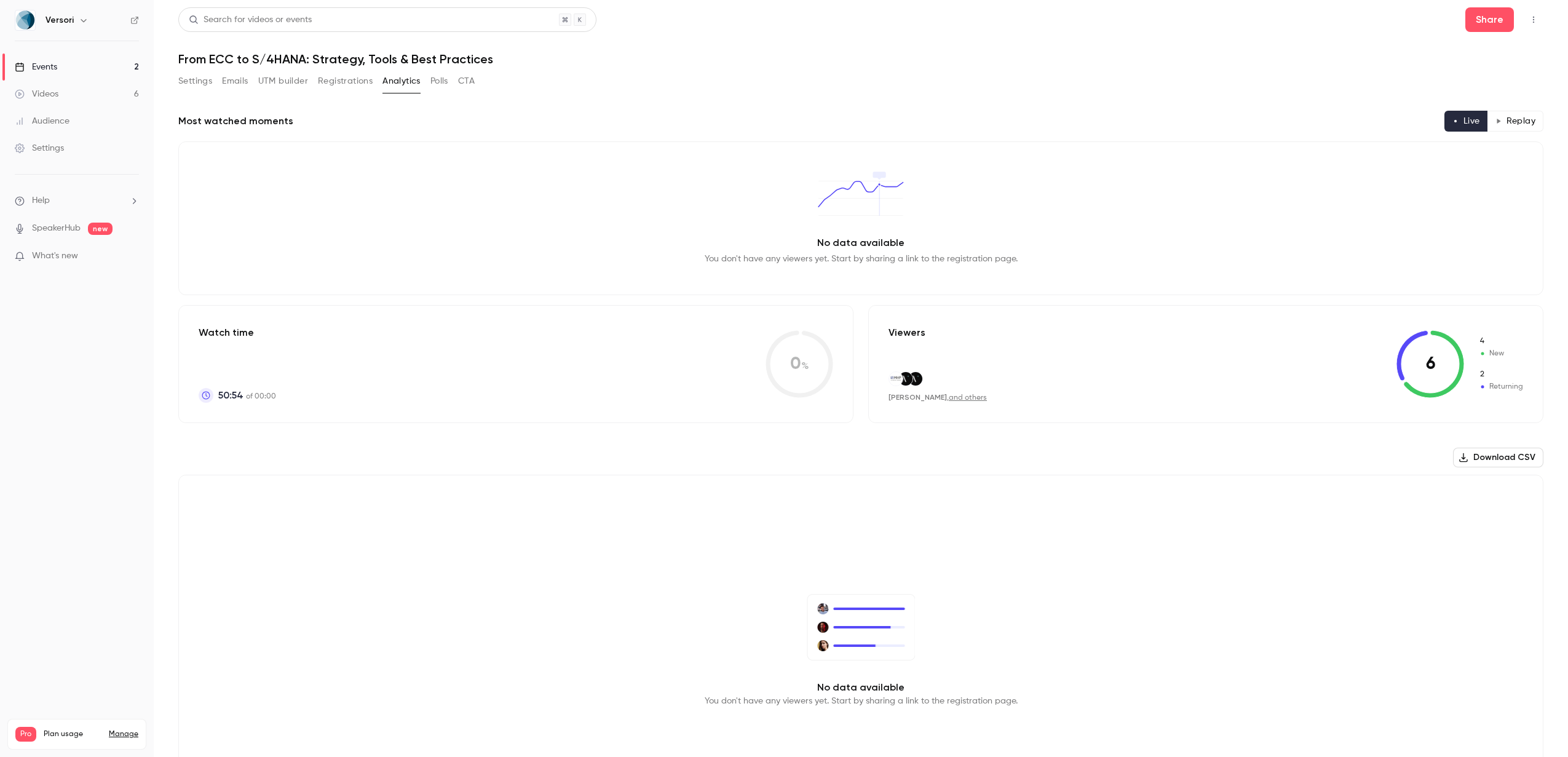
click at [339, 82] on button "Registrations" at bounding box center [345, 81] width 55 height 20
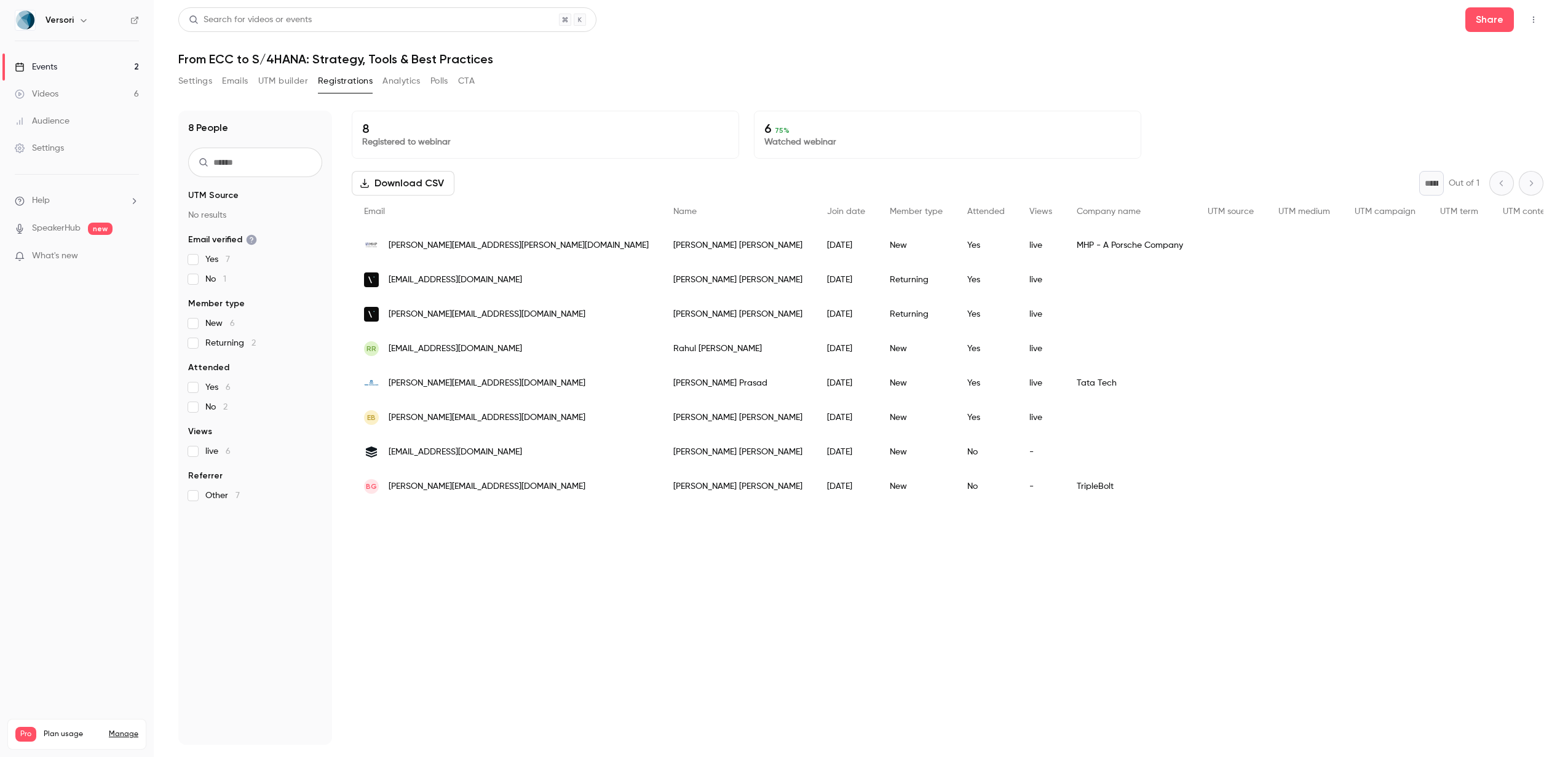
click at [235, 79] on button "Emails" at bounding box center [235, 81] width 26 height 20
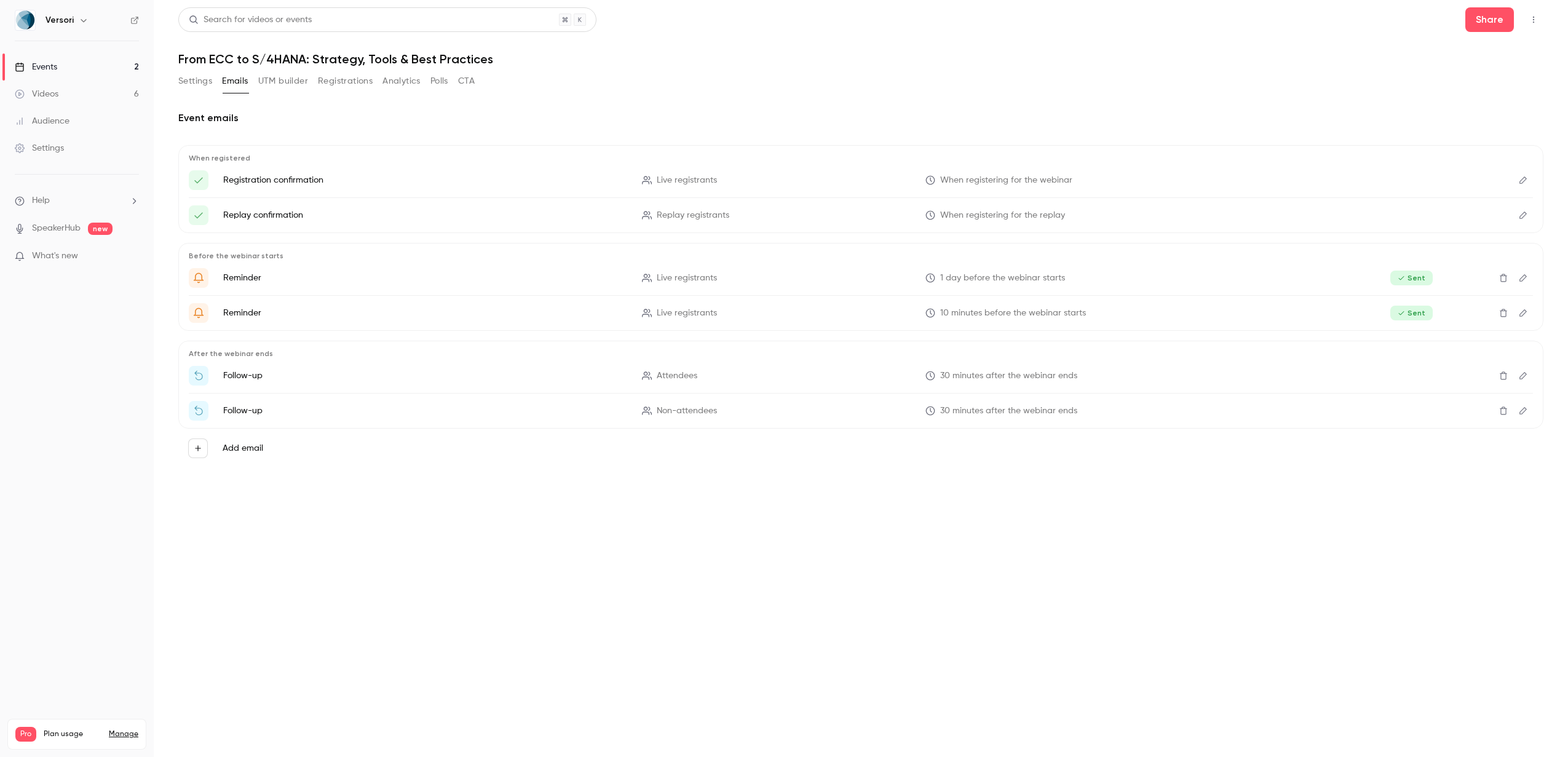
click at [1525, 376] on icon "Edit" at bounding box center [1523, 375] width 10 height 9
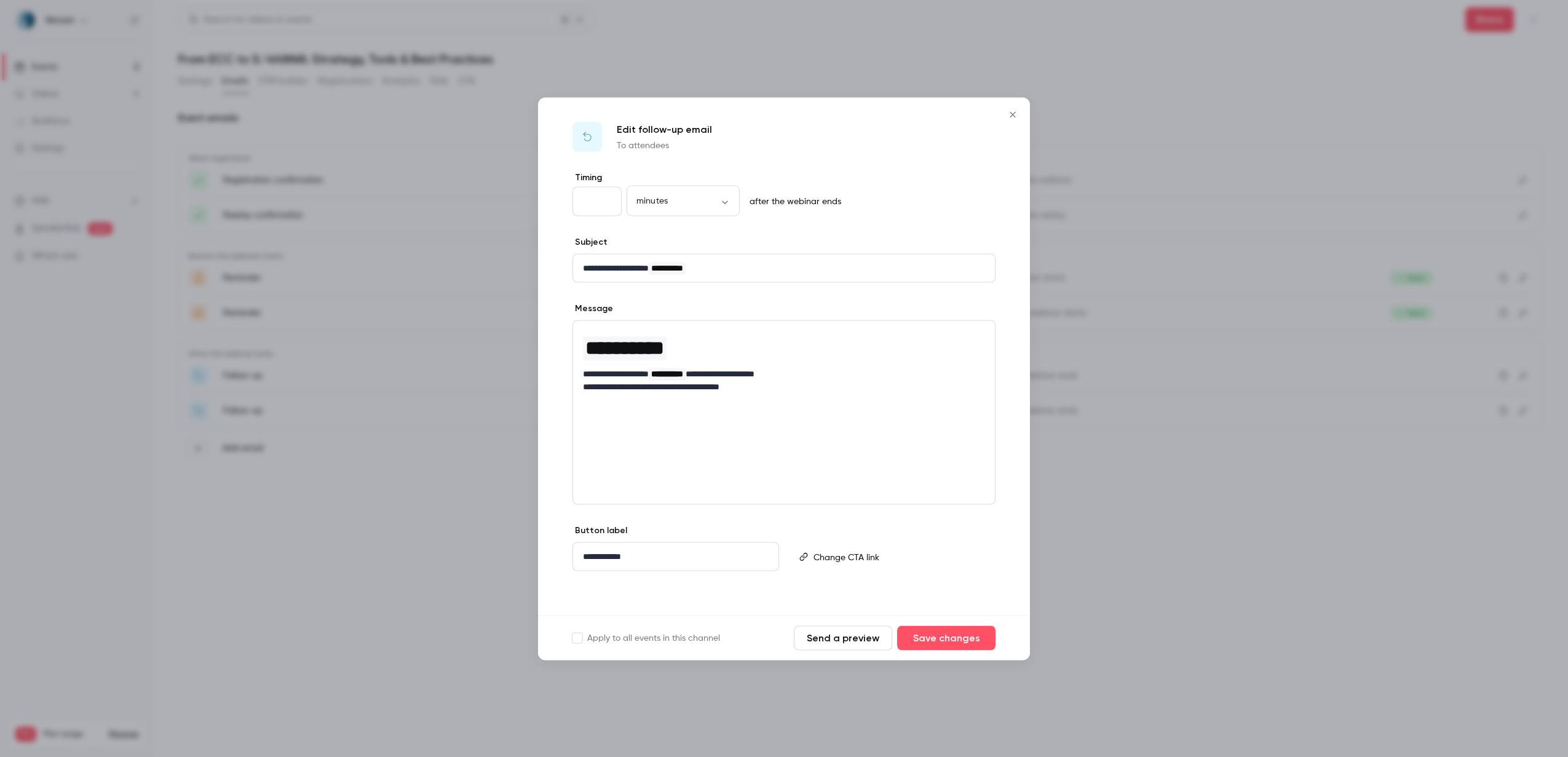
click at [814, 376] on p "**********" at bounding box center [784, 374] width 402 height 13
drag, startPoint x: 720, startPoint y: 437, endPoint x: 647, endPoint y: 437, distance: 73.0
click at [647, 437] on p "**********" at bounding box center [784, 438] width 402 height 13
click at [584, 413] on p "**********" at bounding box center [784, 413] width 402 height 13
click at [581, 427] on div "**********" at bounding box center [784, 399] width 422 height 157
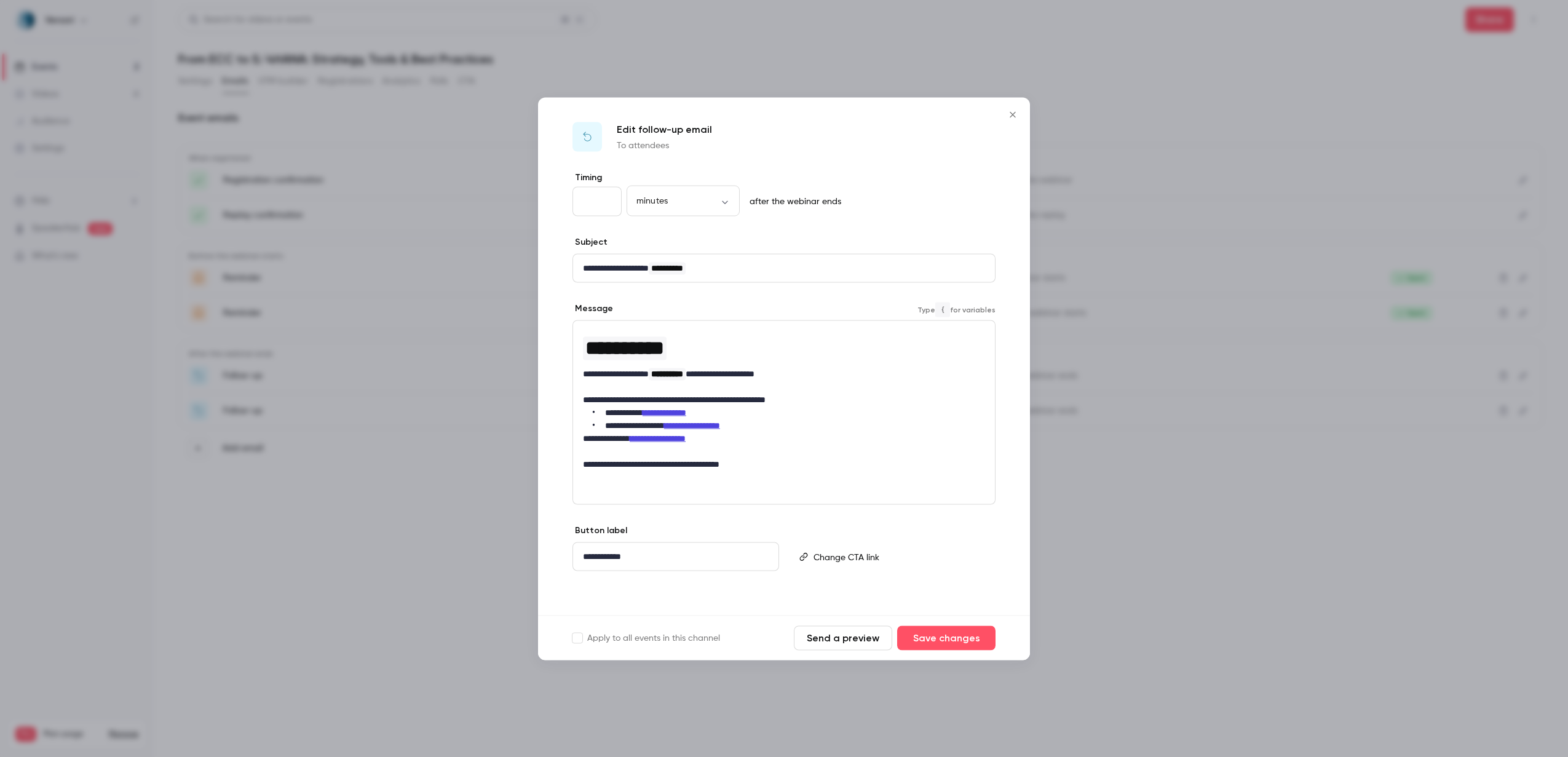
click at [579, 434] on div "**********" at bounding box center [784, 399] width 422 height 157
drag, startPoint x: 758, startPoint y: 440, endPoint x: 588, endPoint y: 409, distance: 172.8
click at [588, 409] on ul "**********" at bounding box center [784, 426] width 402 height 39
copy ul "**********"
click at [949, 640] on button "Save changes" at bounding box center [946, 638] width 99 height 24
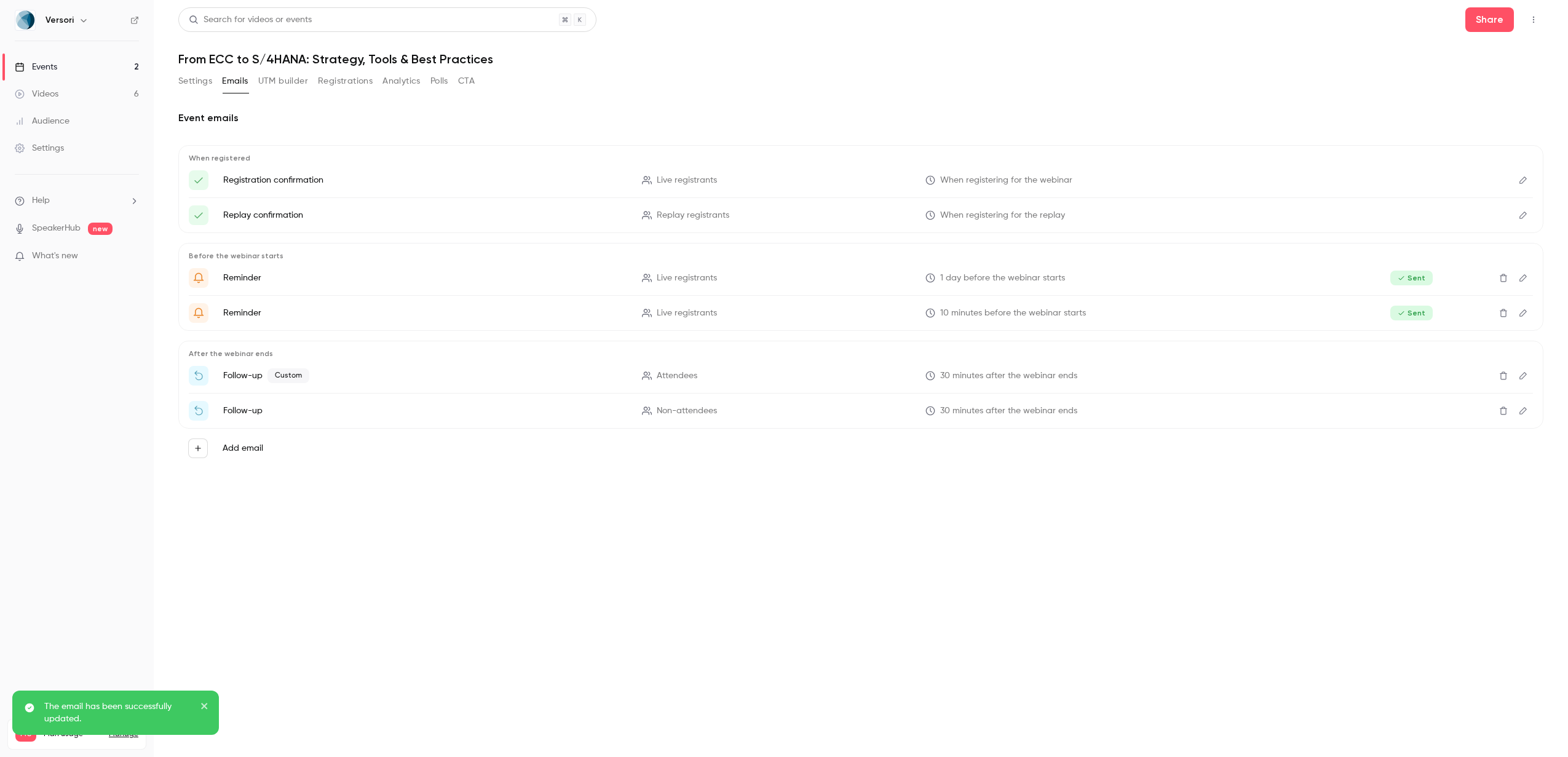
click at [1523, 410] on icon "Edit" at bounding box center [1523, 410] width 10 height 9
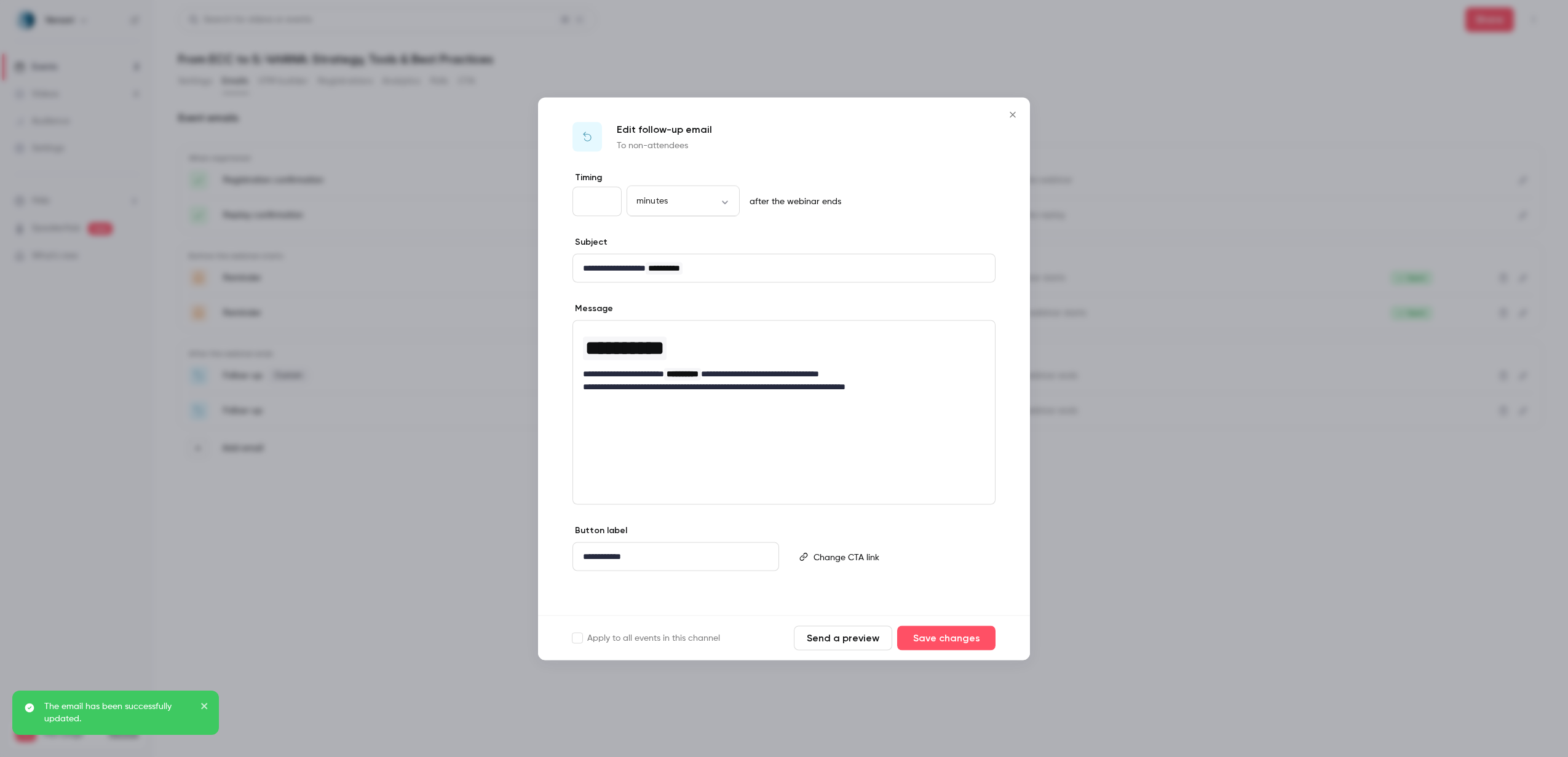
click at [895, 374] on p "**********" at bounding box center [784, 374] width 402 height 13
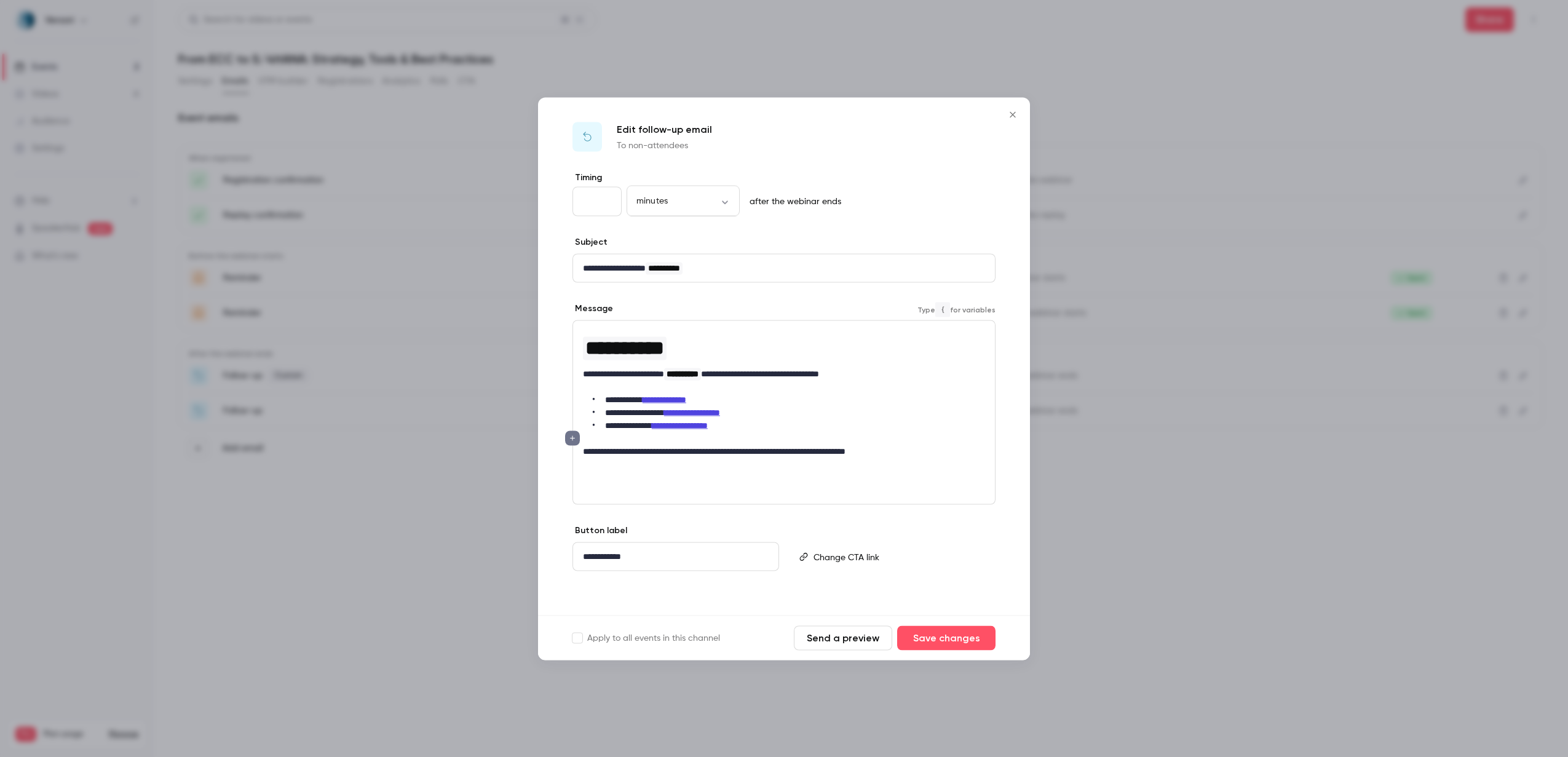
click at [659, 384] on p "editor" at bounding box center [784, 387] width 402 height 13
click at [585, 385] on p "**********" at bounding box center [784, 387] width 402 height 13
click at [581, 385] on div "**********" at bounding box center [784, 392] width 422 height 144
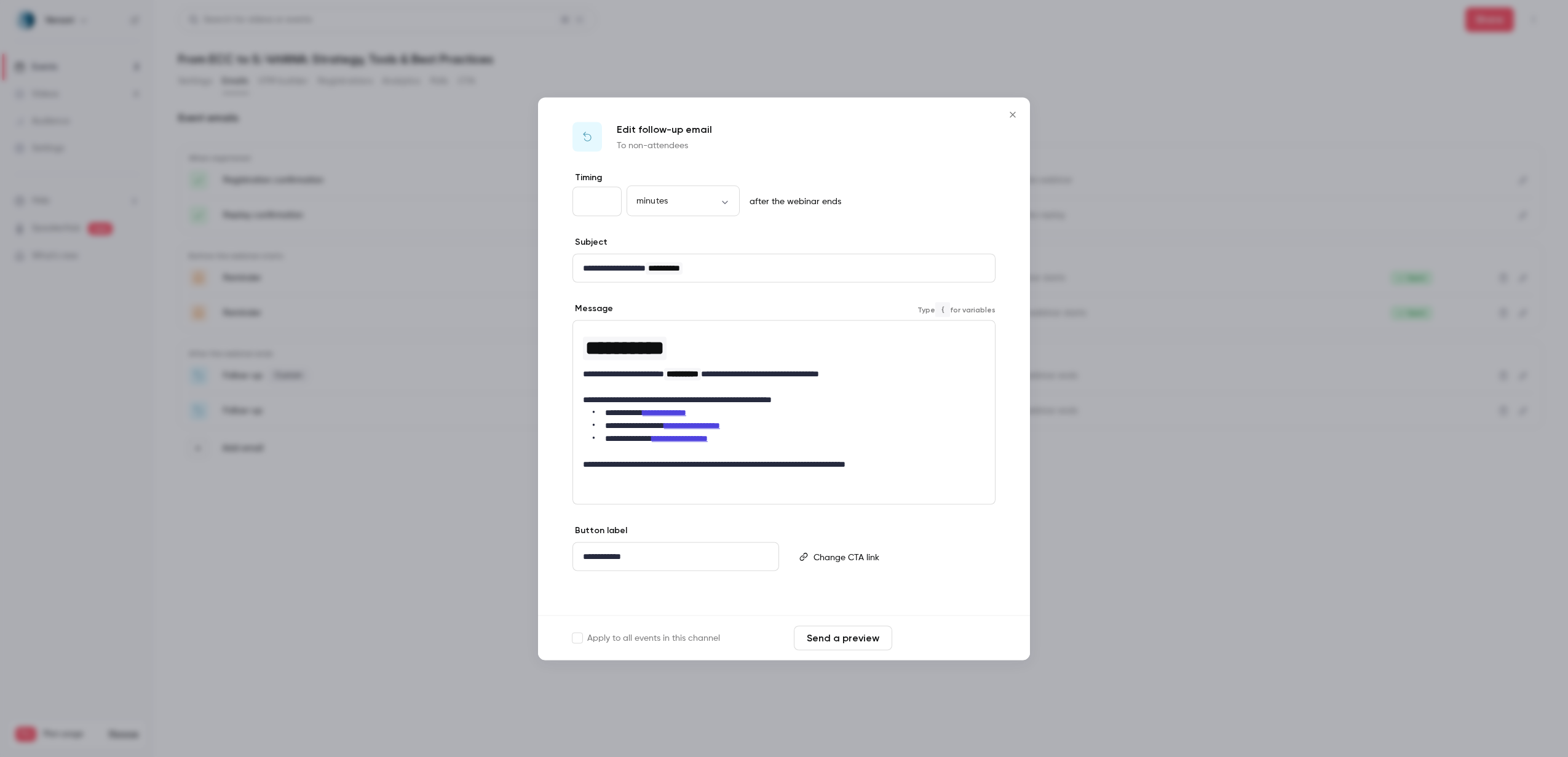
click at [936, 642] on button "Save changes" at bounding box center [946, 638] width 99 height 24
